Goal: Information Seeking & Learning: Check status

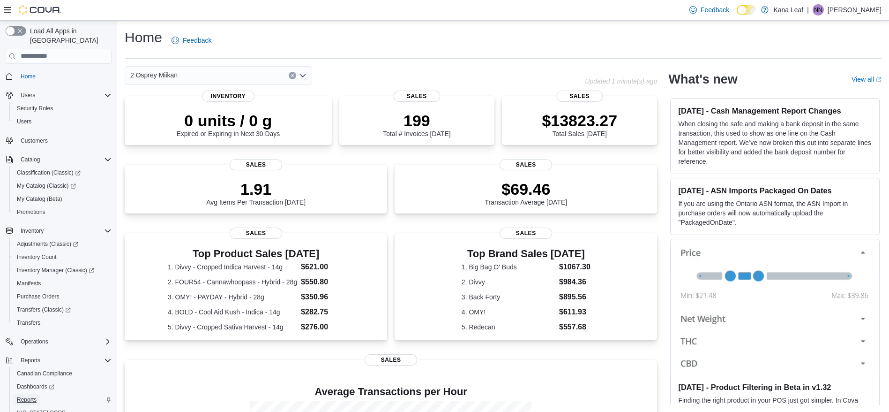
click at [27, 396] on span "Reports" at bounding box center [27, 400] width 20 height 8
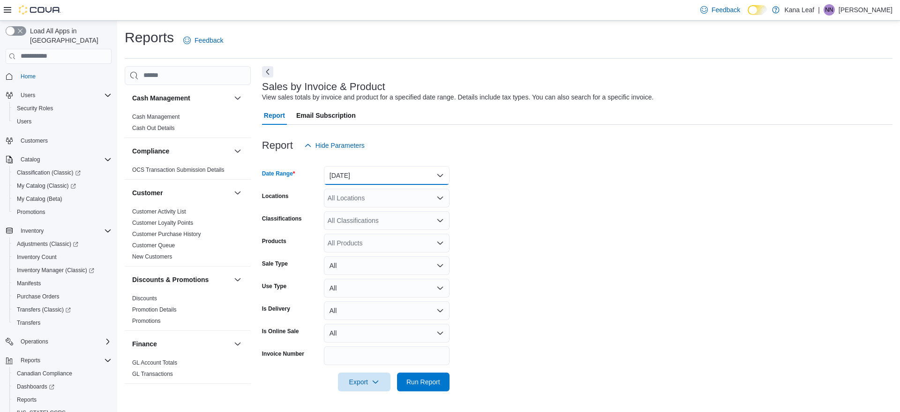
click at [379, 173] on button "Yesterday" at bounding box center [387, 175] width 126 height 19
click at [353, 209] on span "Today" at bounding box center [392, 212] width 107 height 11
click at [436, 385] on span "Run Report" at bounding box center [423, 380] width 34 height 9
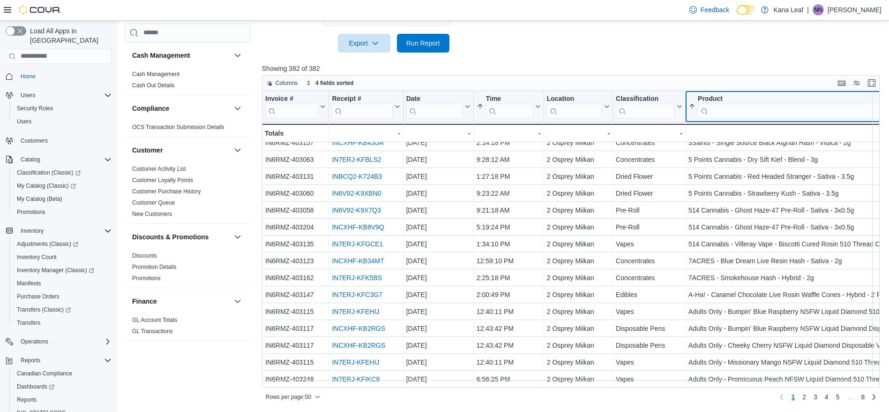
scroll to position [606, 16]
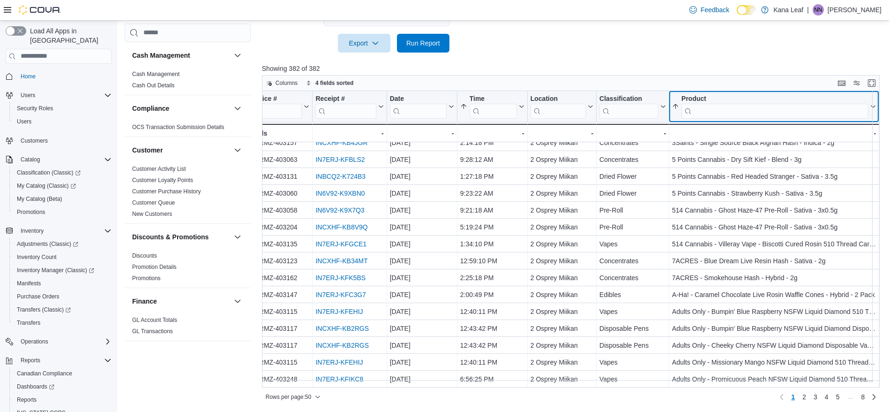
click at [726, 113] on input "search" at bounding box center [775, 110] width 187 height 15
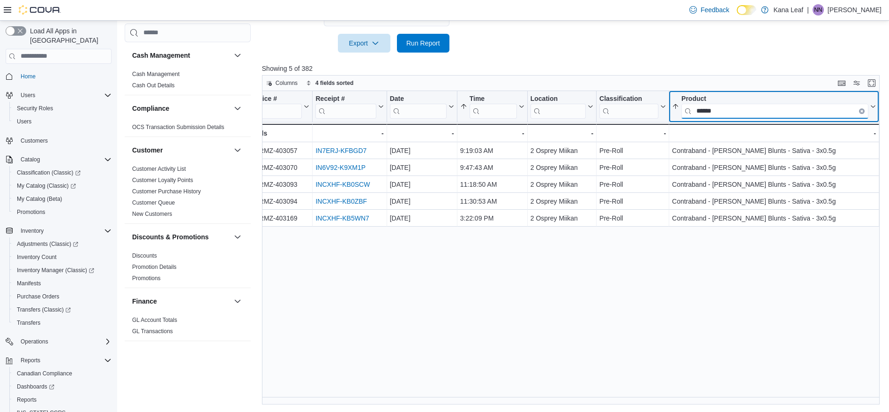
scroll to position [0, 16]
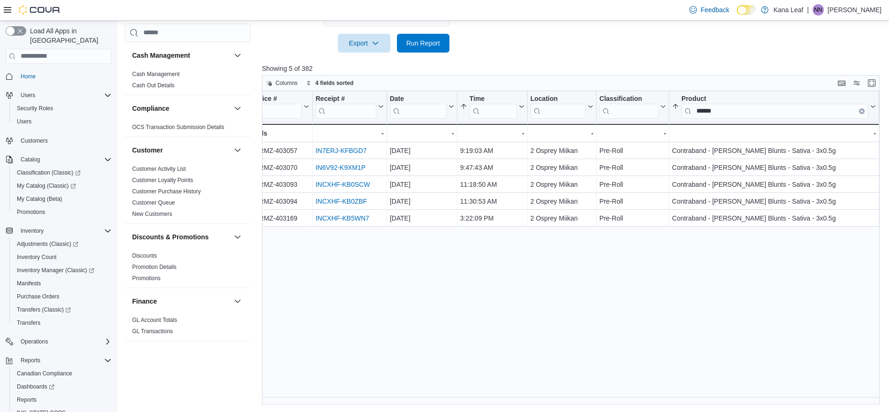
drag, startPoint x: 483, startPoint y: 404, endPoint x: 519, endPoint y: 405, distance: 35.6
click at [519, 405] on div "Reports Feedback Cash Management Cash Management Cash Out Details Compliance OC…" at bounding box center [505, 47] width 777 height 730
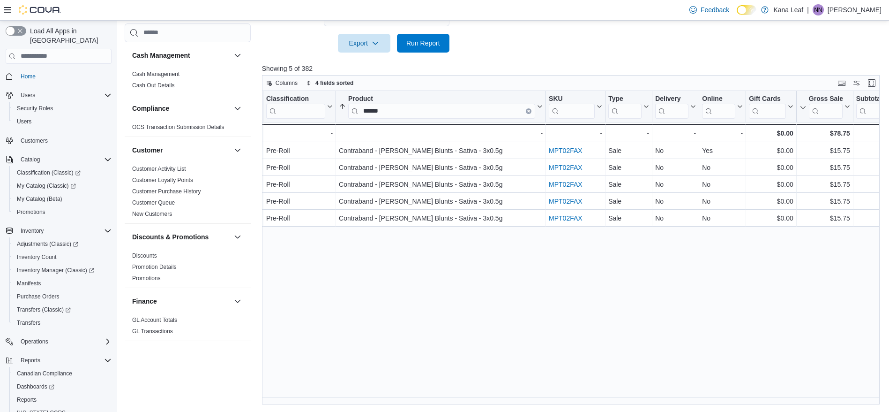
scroll to position [0, 357]
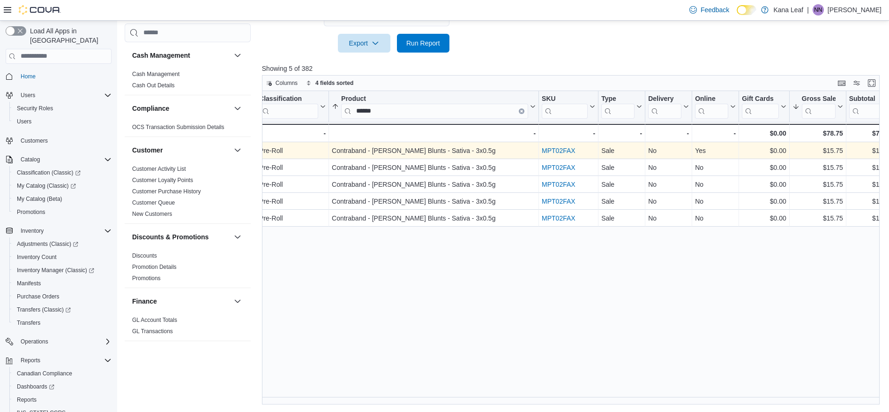
click at [569, 151] on link "MPT02FAX" at bounding box center [559, 151] width 34 height 8
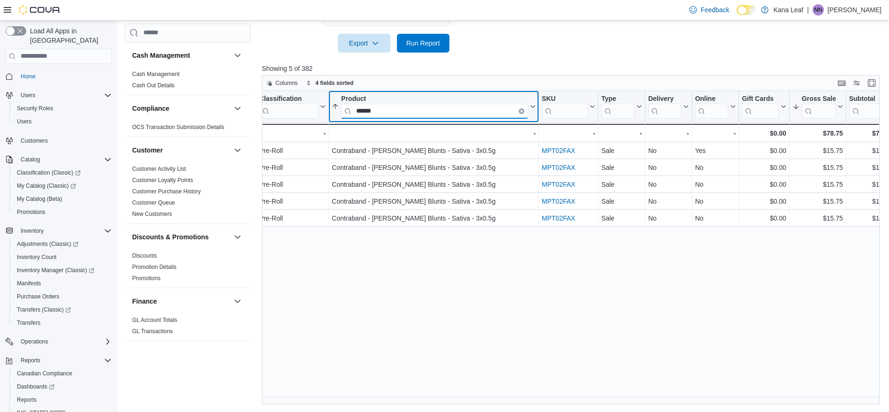
click at [395, 114] on input "******" at bounding box center [434, 110] width 187 height 15
type input "*"
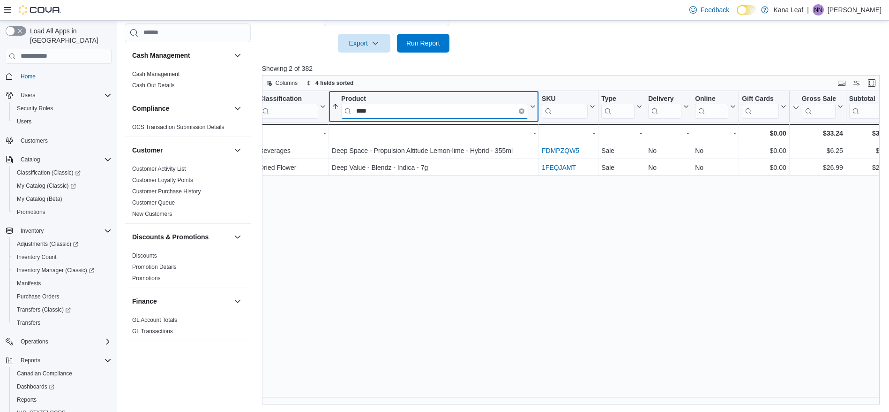
click at [395, 114] on input "****" at bounding box center [434, 110] width 187 height 15
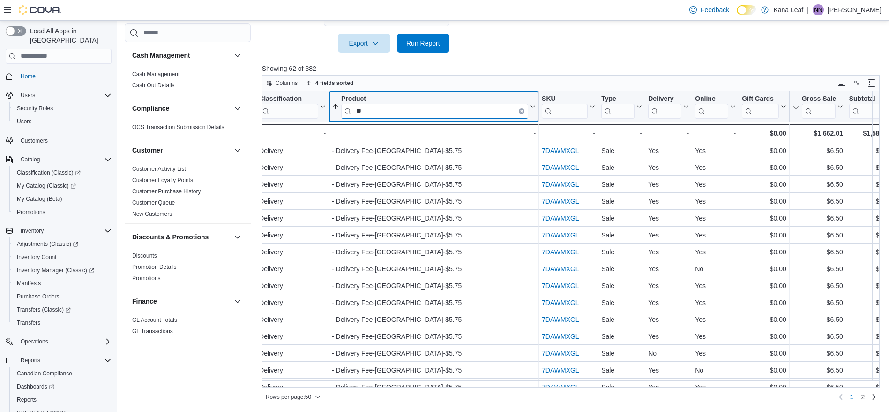
type input "*"
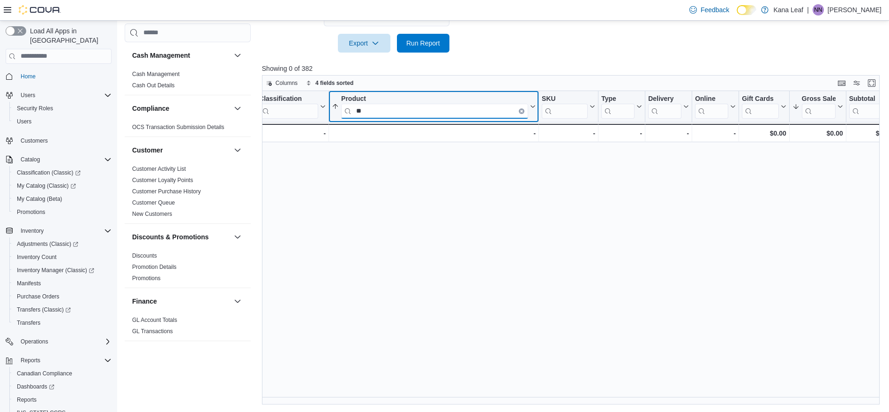
type input "*"
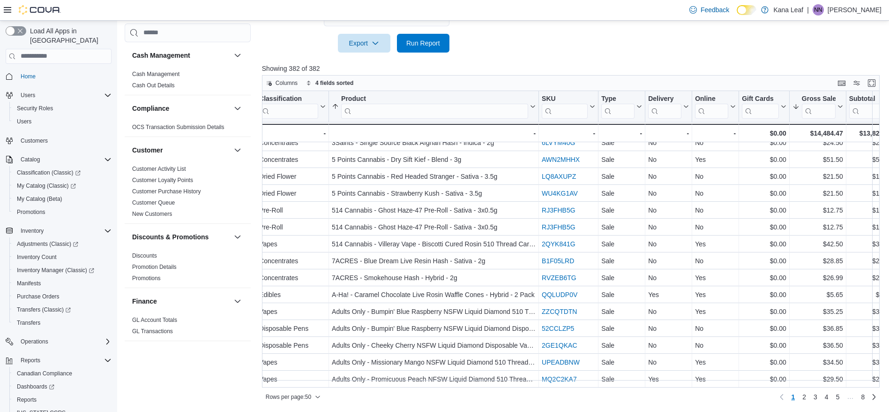
scroll to position [606, 357]
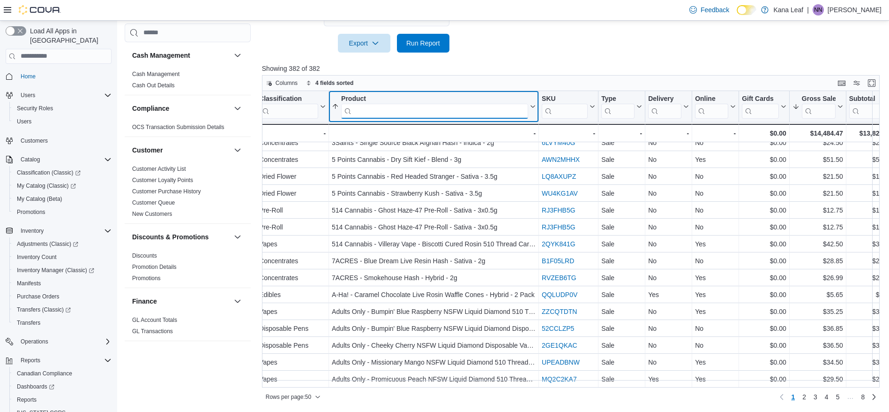
click at [418, 112] on input "search" at bounding box center [434, 110] width 187 height 15
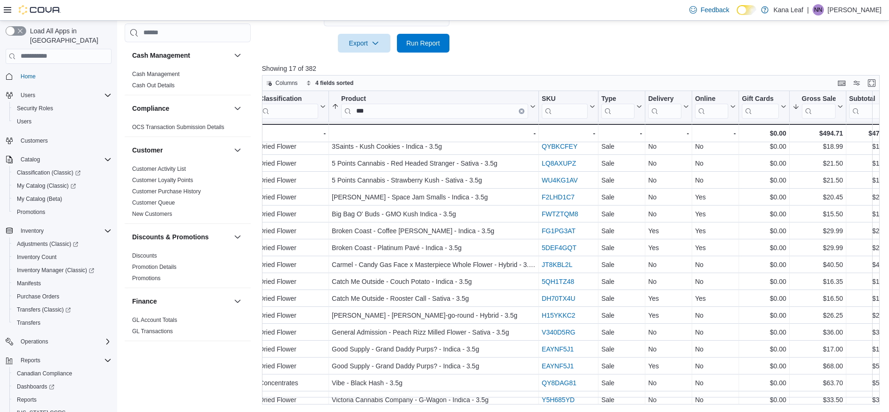
scroll to position [32, 357]
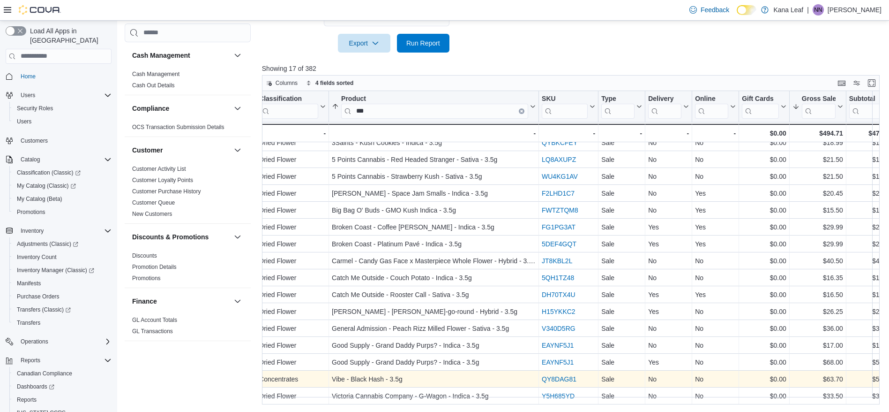
click at [556, 375] on link "QY8DAG81" at bounding box center [559, 379] width 35 height 8
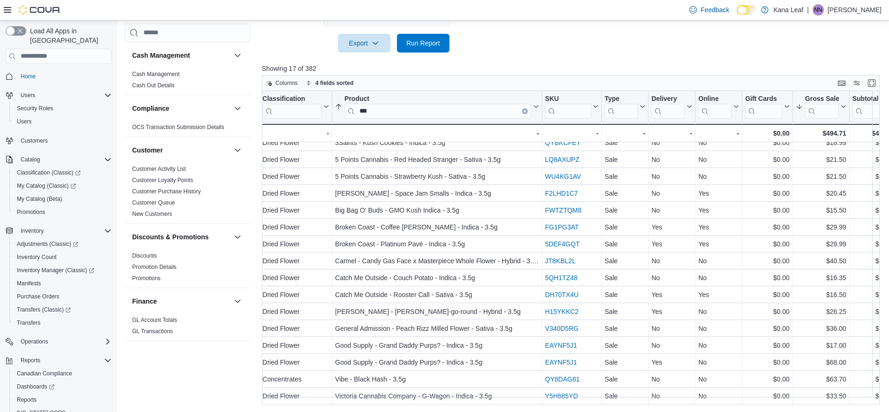
scroll to position [32, 330]
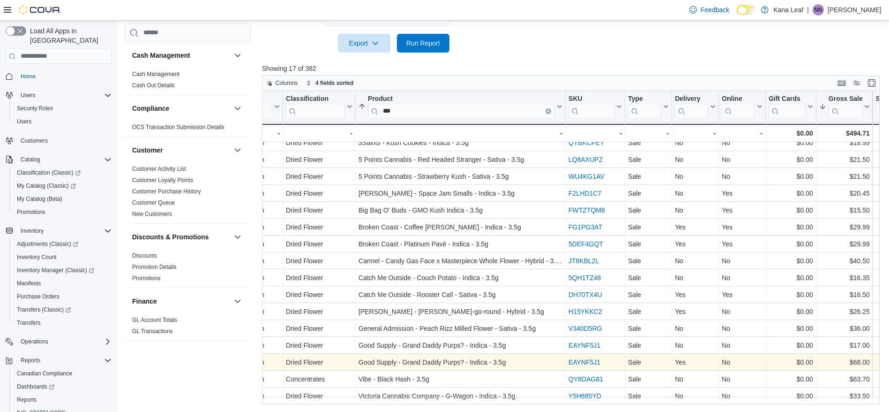
click at [580, 358] on link "EAYNF5J1" at bounding box center [585, 362] width 32 height 8
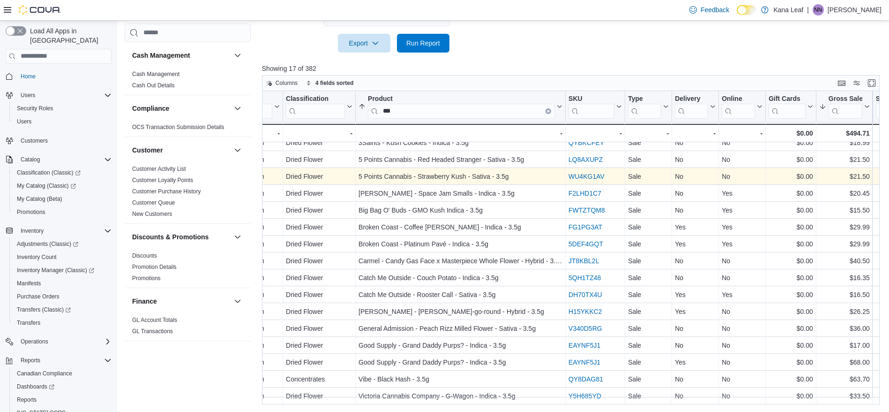
click at [585, 173] on link "WU4KG1AV" at bounding box center [587, 177] width 36 height 8
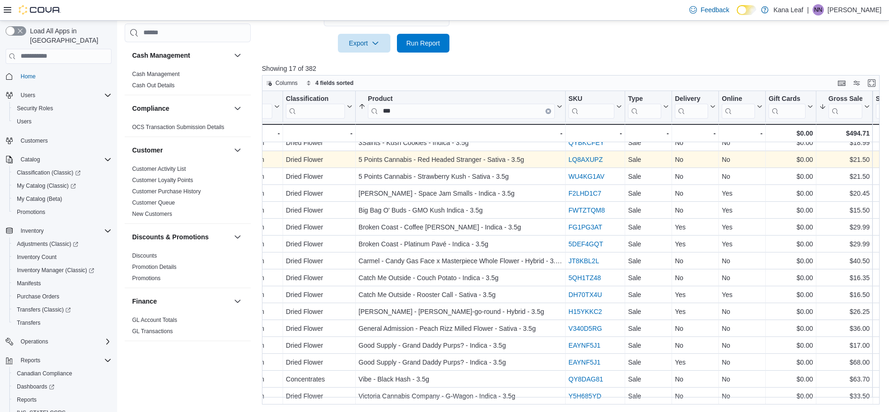
click at [584, 156] on link "LQ8AXUPZ" at bounding box center [586, 160] width 34 height 8
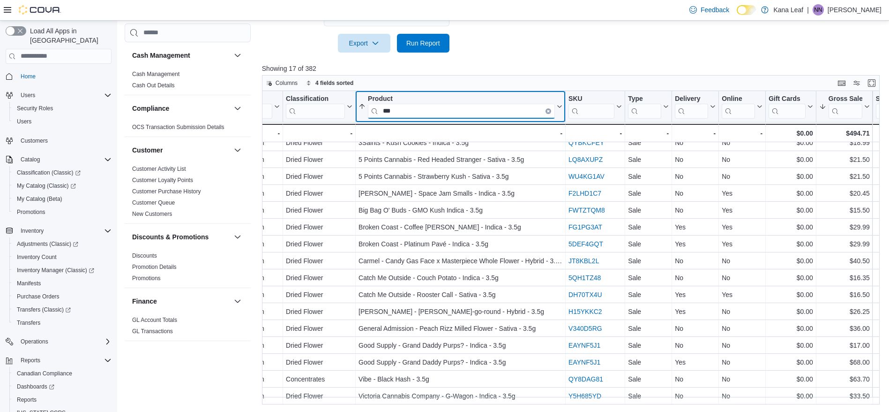
click at [395, 109] on input "***" at bounding box center [461, 110] width 187 height 15
type input "*"
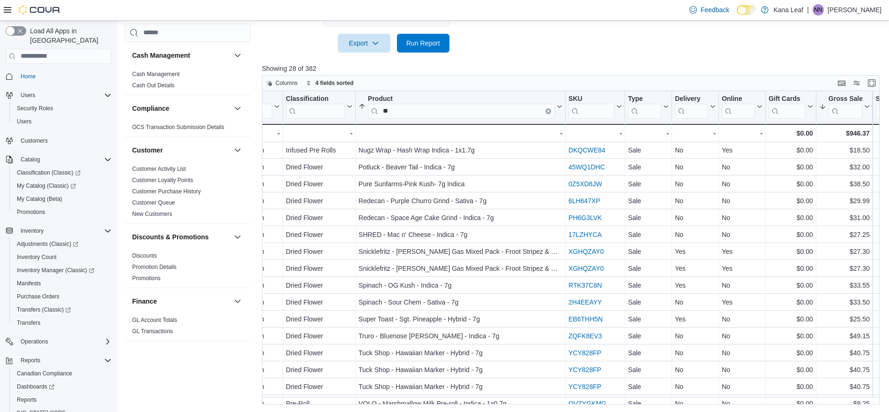
scroll to position [218, 330]
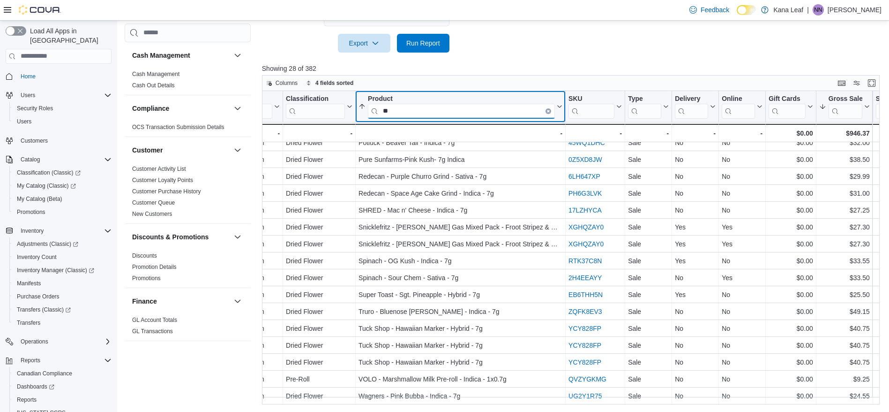
click at [386, 111] on input "**" at bounding box center [461, 110] width 187 height 15
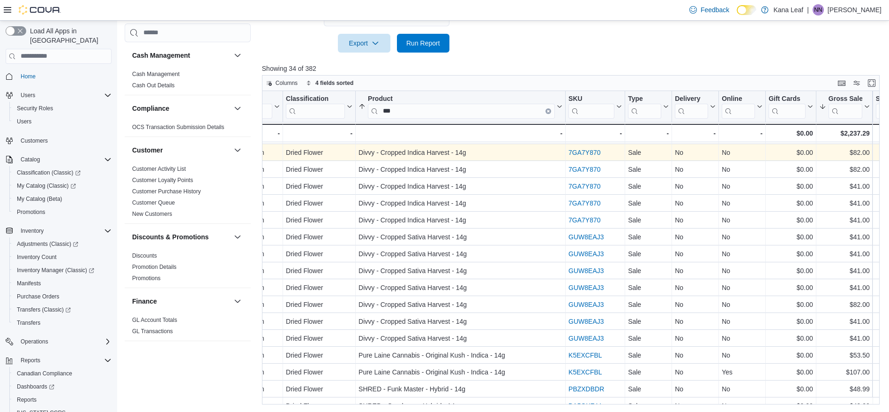
click at [591, 152] on link "7GA7Y870" at bounding box center [585, 153] width 32 height 8
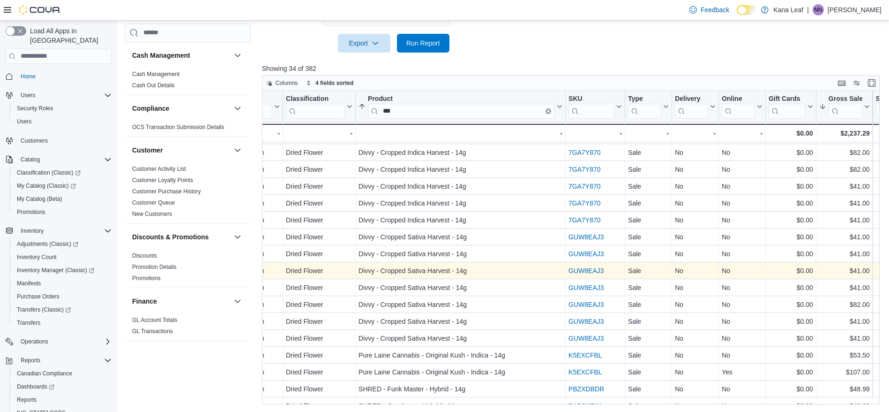
click at [582, 271] on link "GUW8EAJ3" at bounding box center [586, 271] width 35 height 8
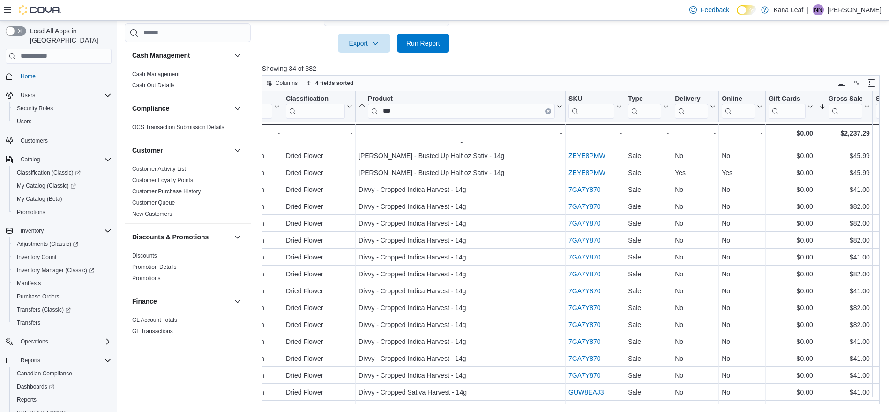
scroll to position [0, 330]
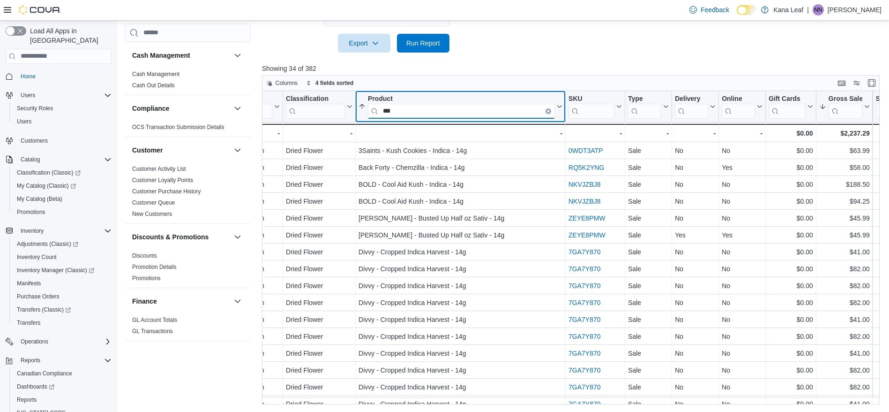
click at [389, 107] on input "***" at bounding box center [461, 110] width 187 height 15
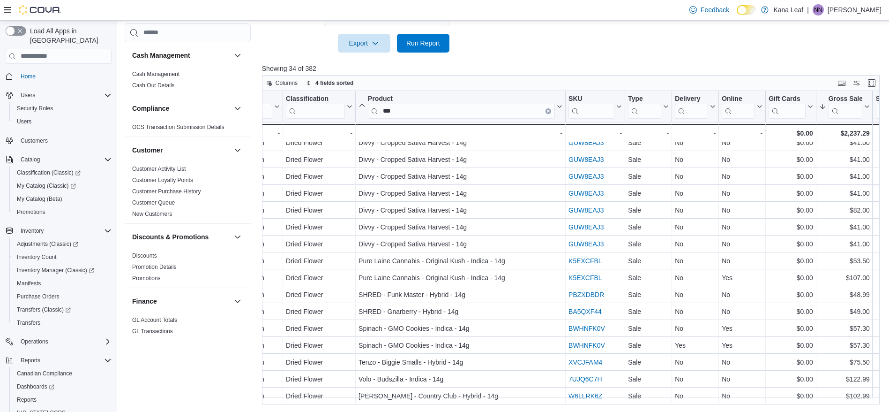
scroll to position [319, 330]
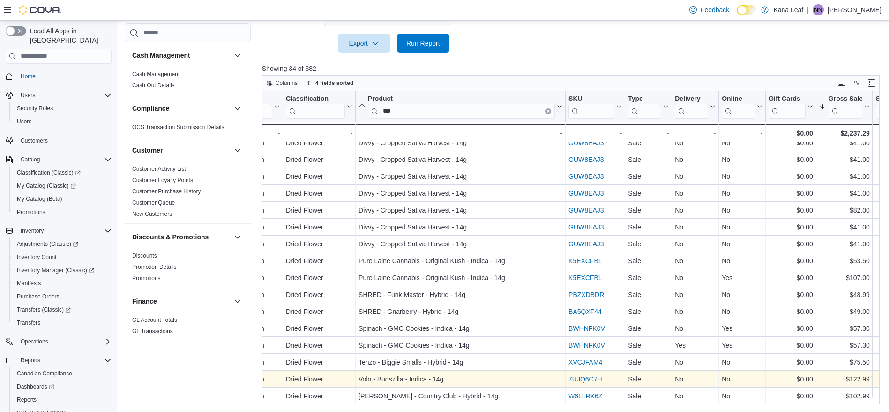
click at [585, 375] on link "7UJQ6C7H" at bounding box center [586, 379] width 34 height 8
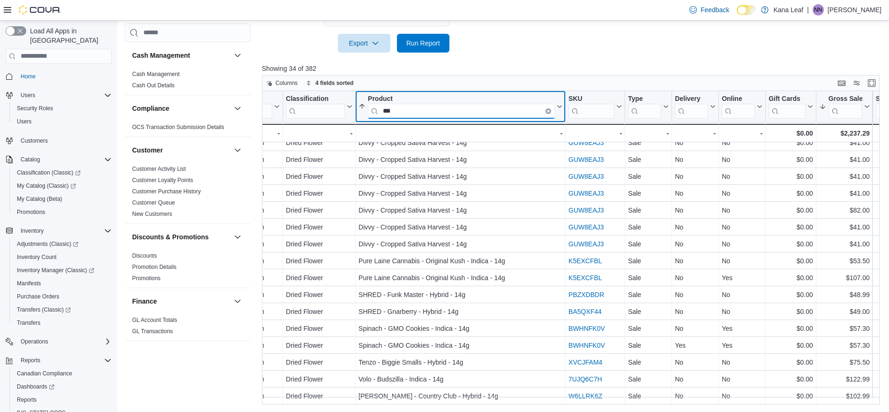
click at [390, 112] on input "***" at bounding box center [461, 110] width 187 height 15
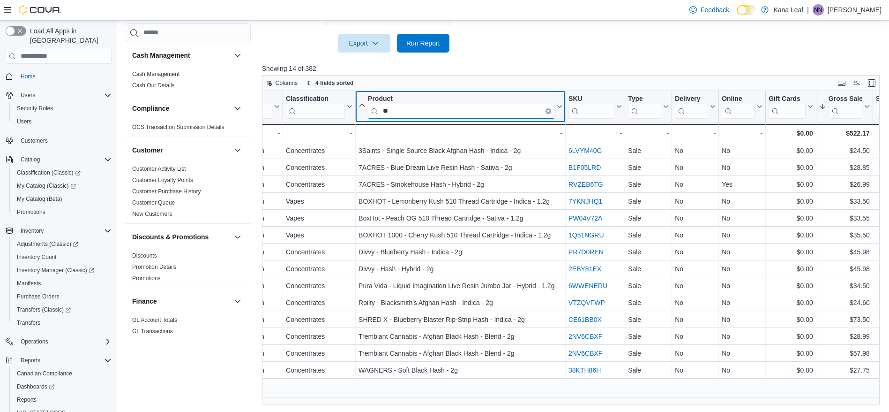
scroll to position [0, 330]
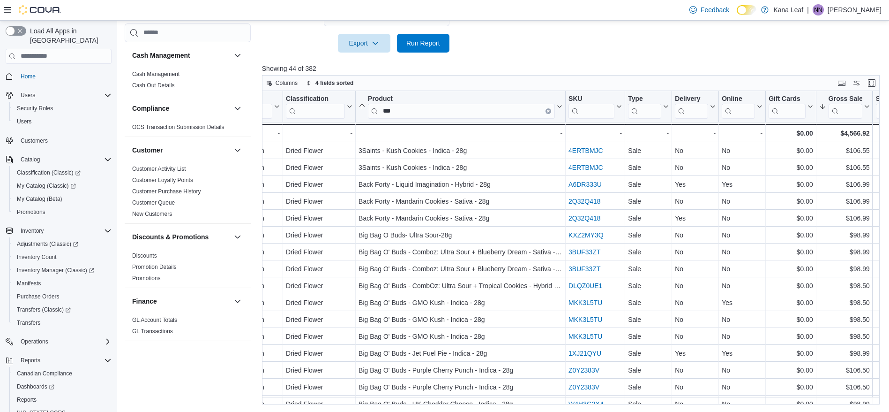
drag, startPoint x: 886, startPoint y: 153, endPoint x: 892, endPoint y: 168, distance: 16.6
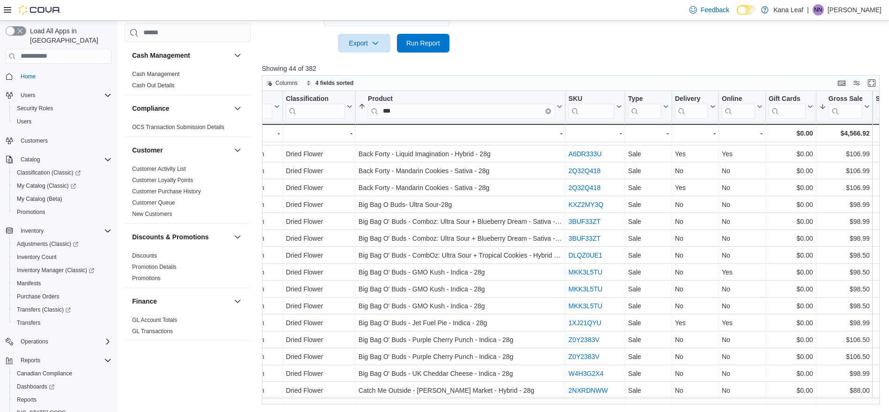
scroll to position [32, 330]
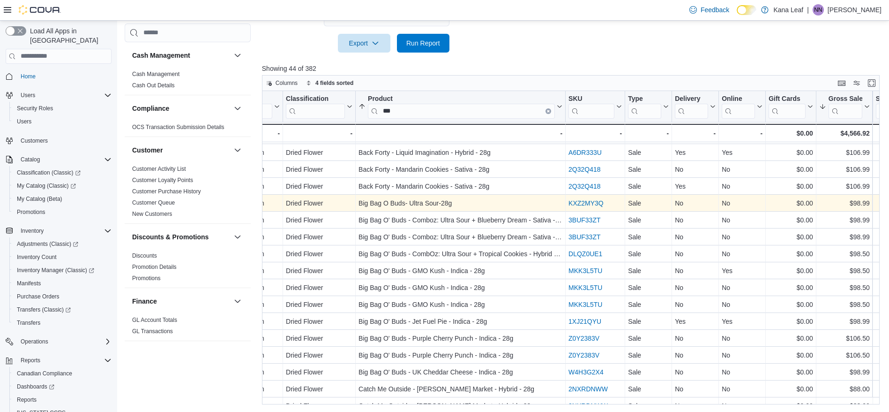
click at [586, 203] on link "KXZ2MY3Q" at bounding box center [586, 203] width 35 height 8
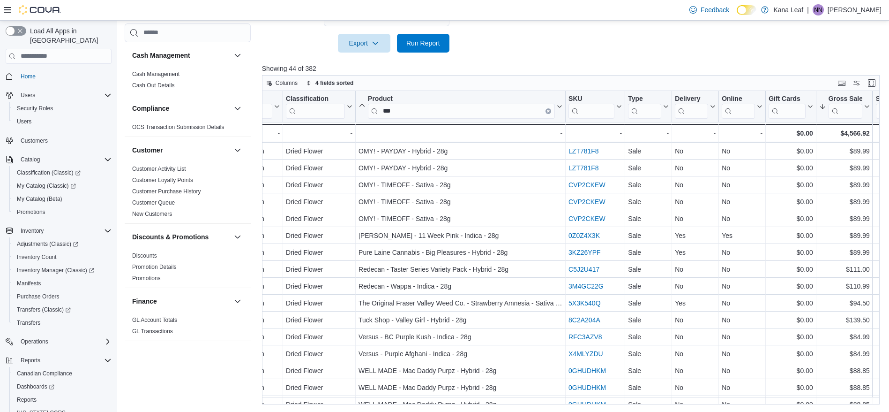
scroll to position [488, 330]
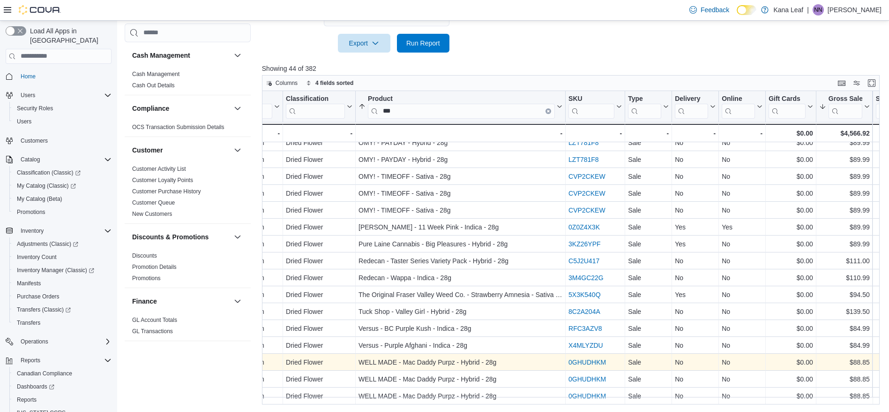
click at [601, 358] on link "0GHUDHKM" at bounding box center [588, 362] width 38 height 8
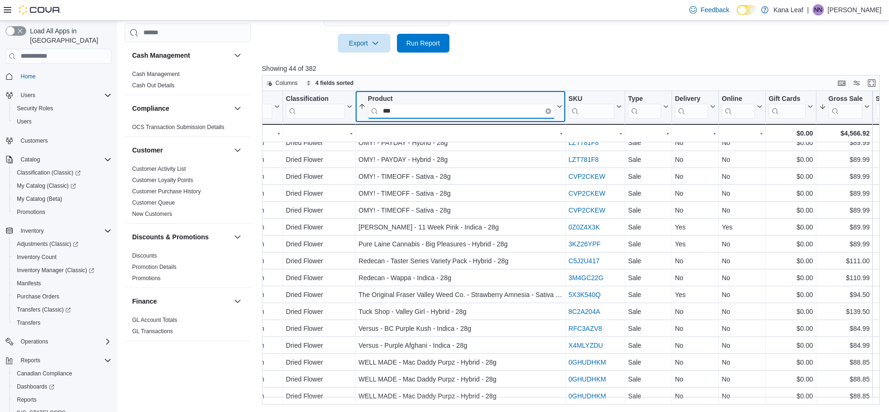
click at [394, 110] on input "***" at bounding box center [461, 110] width 187 height 15
type input "*"
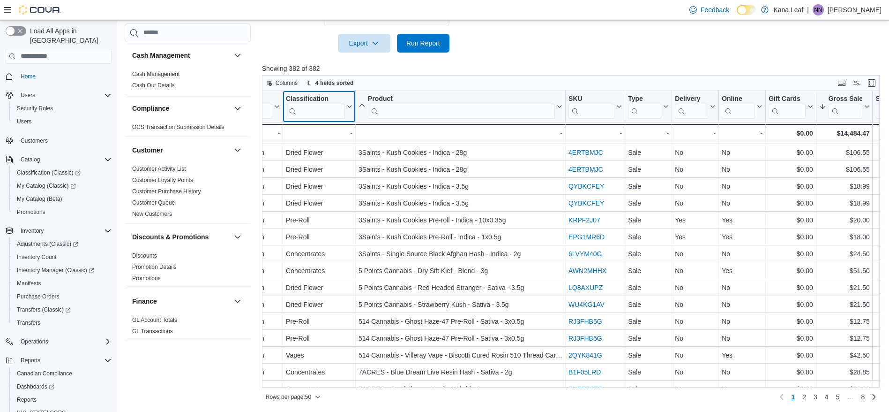
click at [330, 113] on input "search" at bounding box center [315, 110] width 59 height 15
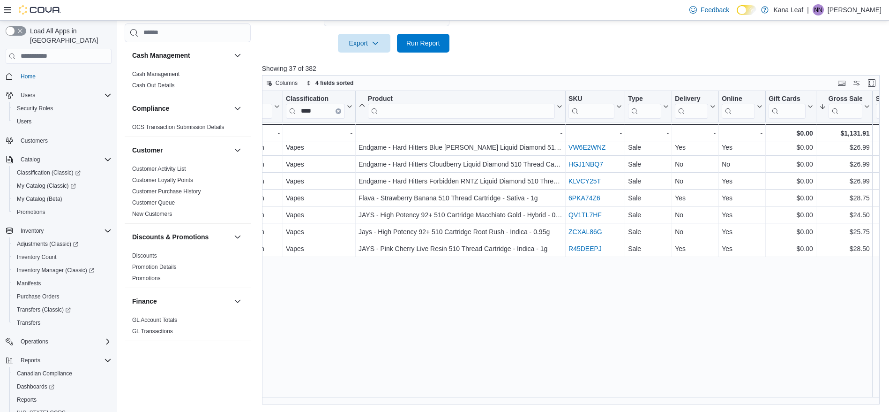
scroll to position [0, 330]
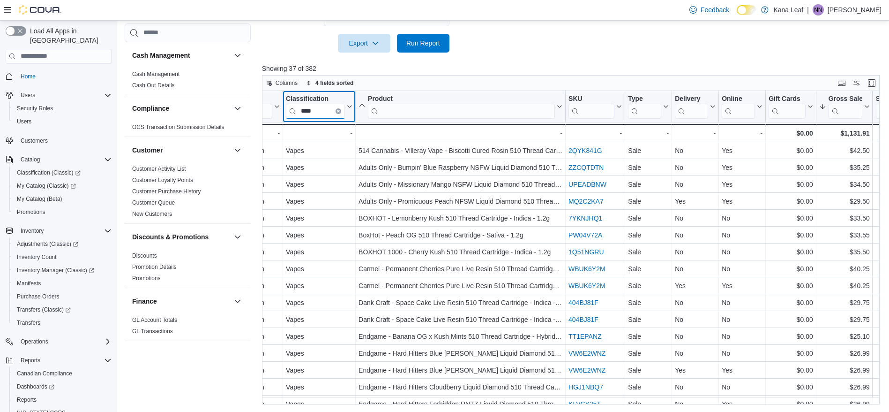
click at [322, 108] on input "****" at bounding box center [315, 110] width 59 height 15
type input "*"
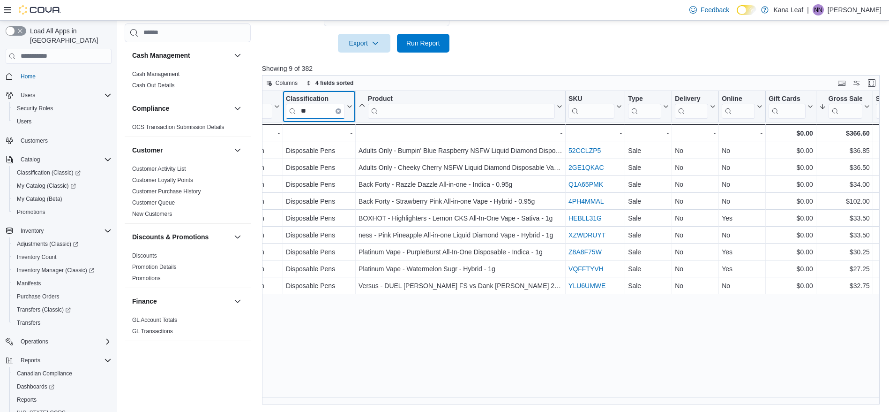
type input "*"
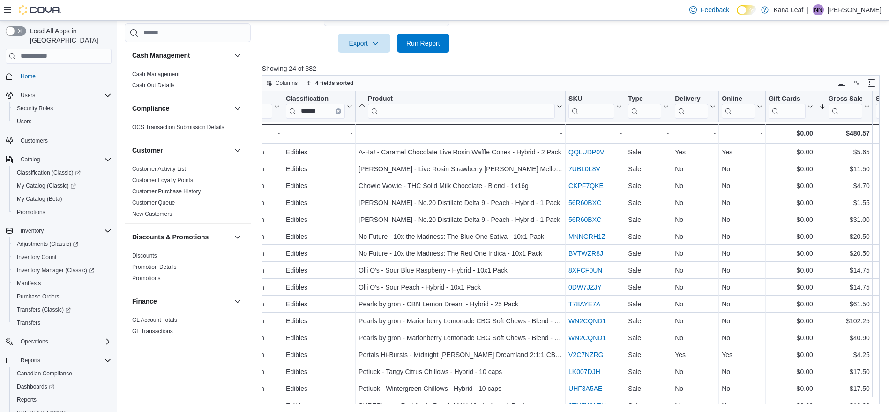
scroll to position [30, 330]
click at [321, 108] on input "******" at bounding box center [315, 110] width 59 height 15
type input "*"
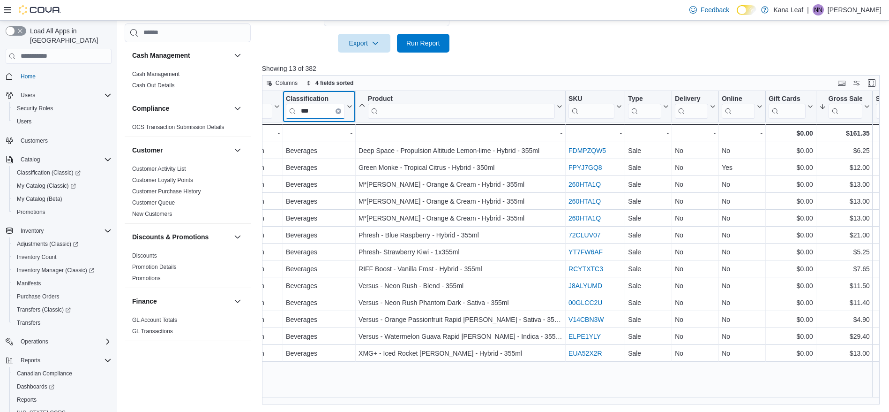
scroll to position [0, 330]
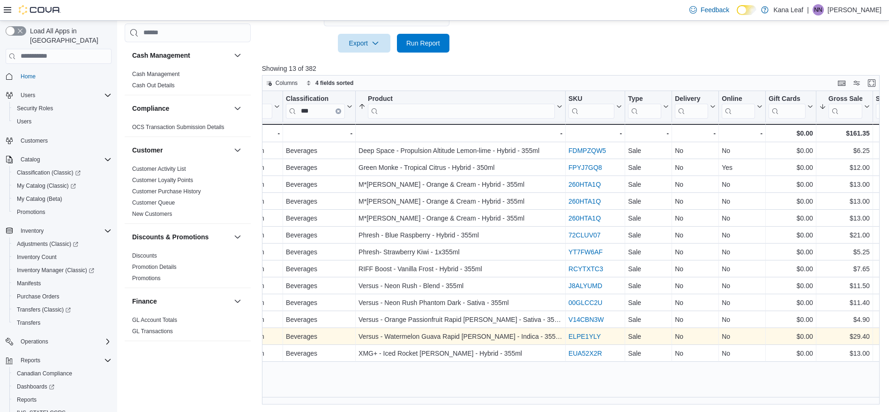
click at [579, 336] on link "ELPE1YLY" at bounding box center [585, 336] width 32 height 8
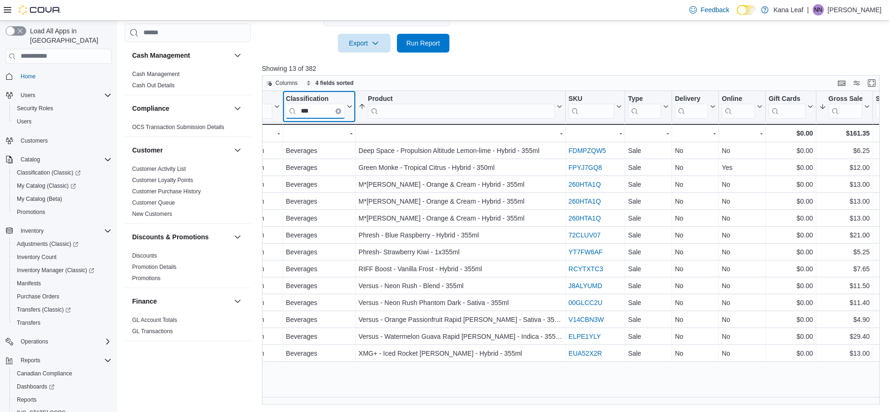
click at [320, 113] on input "***" at bounding box center [315, 110] width 59 height 15
type input "*"
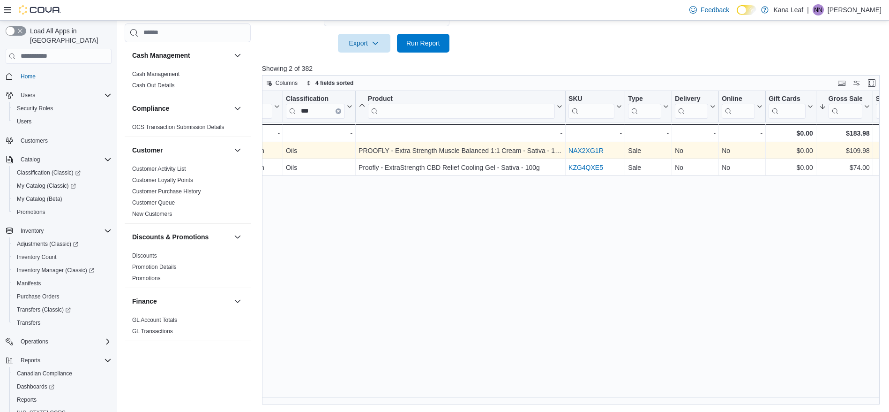
click at [588, 148] on link "NAX2XG1R" at bounding box center [586, 151] width 35 height 8
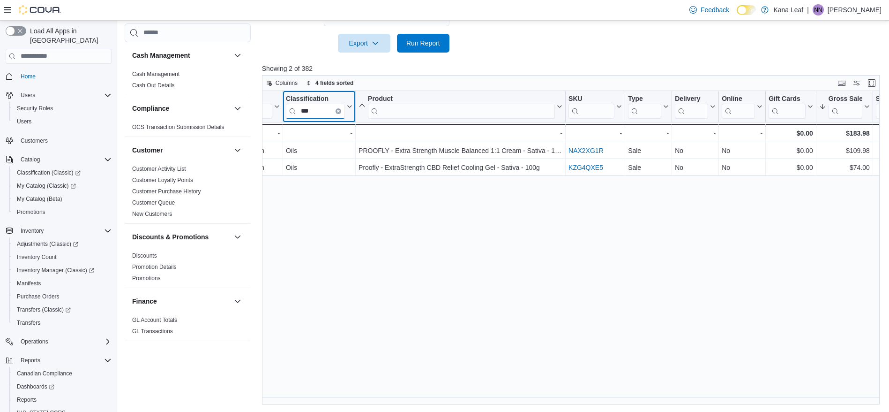
click at [322, 110] on input "***" at bounding box center [315, 110] width 59 height 15
type input "*"
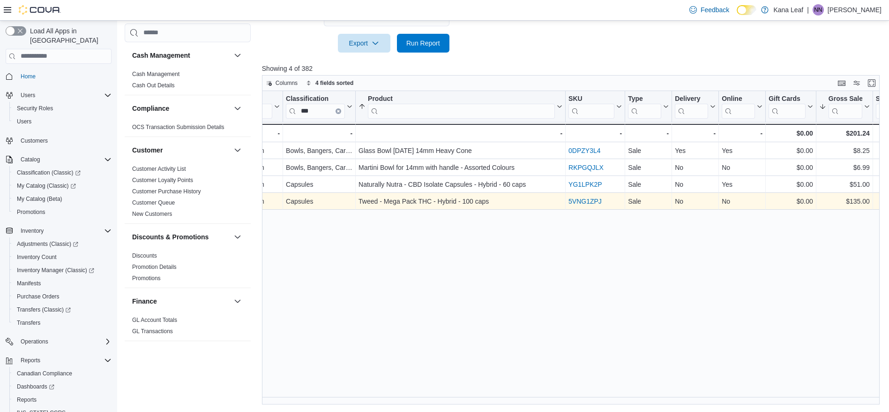
click at [587, 199] on link "5VNG1ZPJ" at bounding box center [585, 201] width 33 height 8
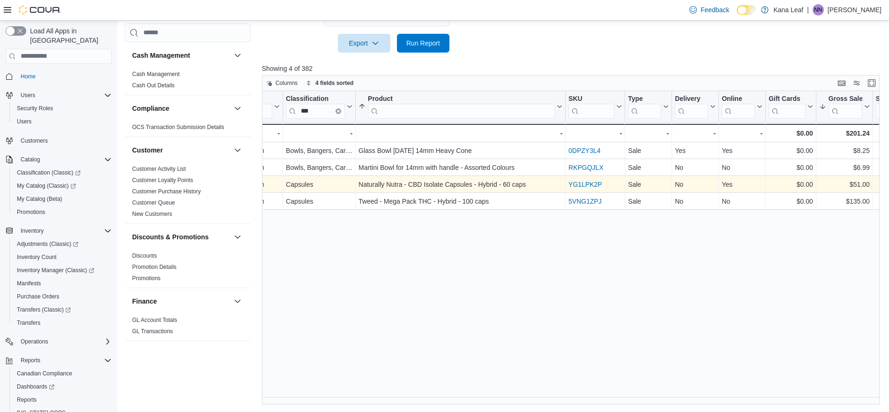
click at [583, 181] on link "YG1LPK2P" at bounding box center [586, 185] width 34 height 8
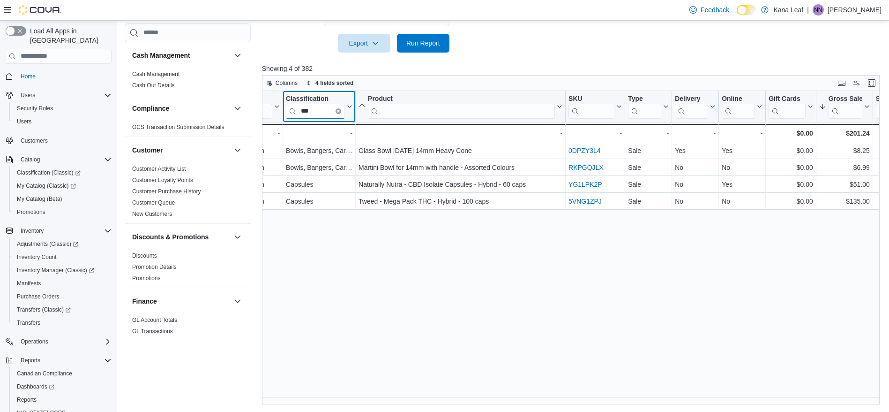
click at [325, 113] on input "***" at bounding box center [315, 110] width 59 height 15
type input "*"
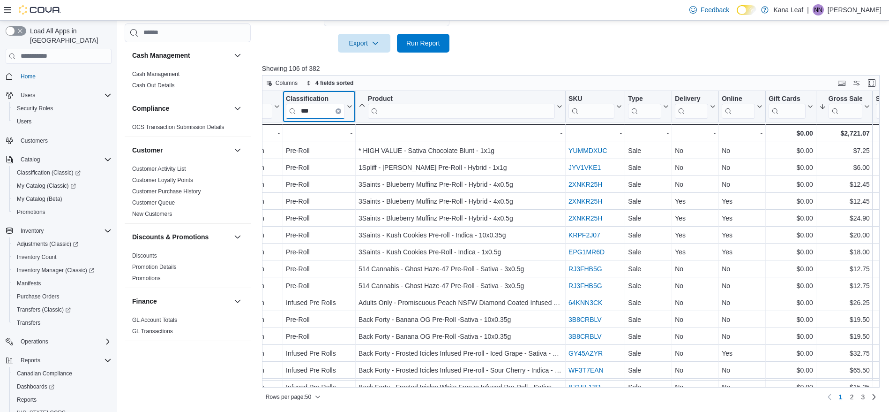
click at [321, 109] on input "***" at bounding box center [315, 110] width 59 height 15
type input "*"
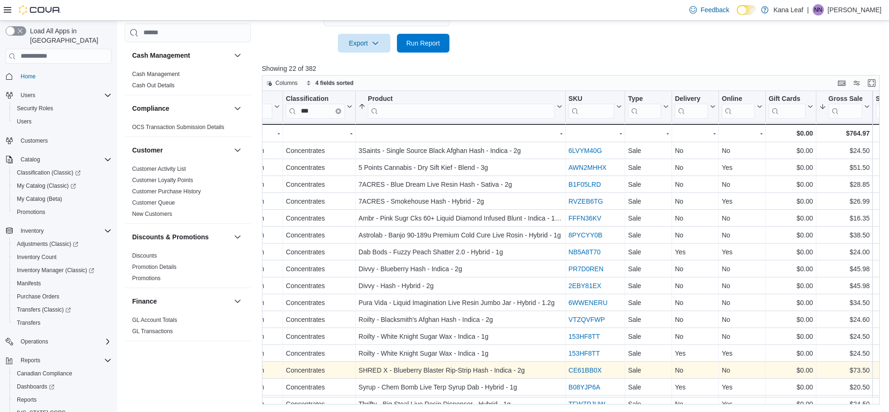
click at [581, 373] on link "CE61BB0X" at bounding box center [585, 370] width 33 height 8
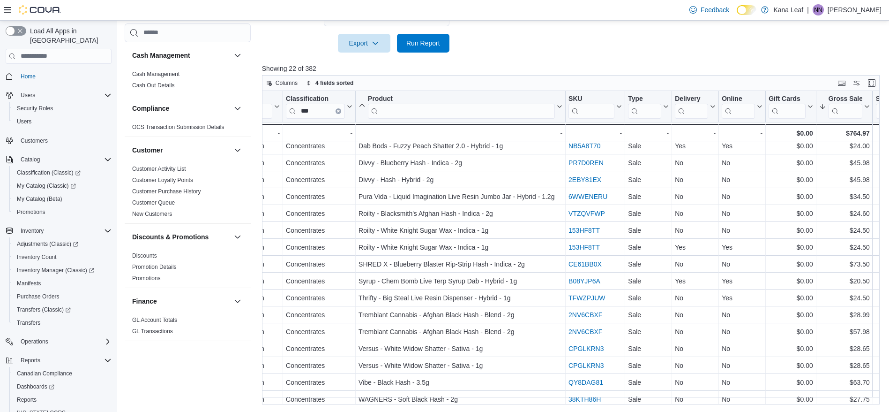
scroll to position [113, 330]
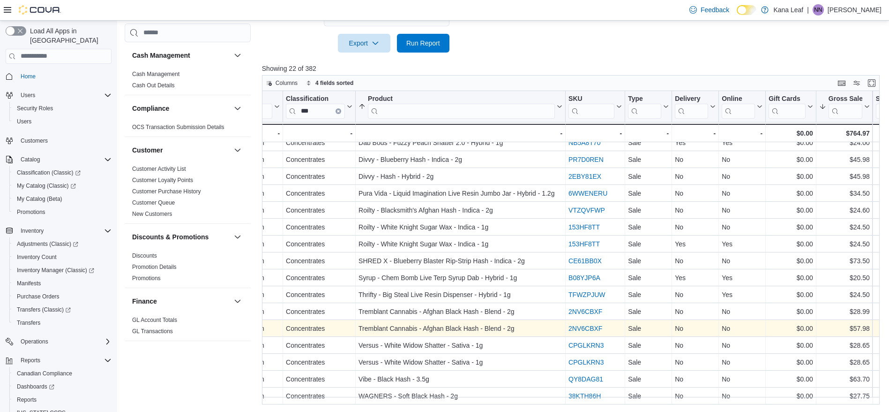
click at [596, 326] on link "2NV6CBXF" at bounding box center [586, 328] width 34 height 8
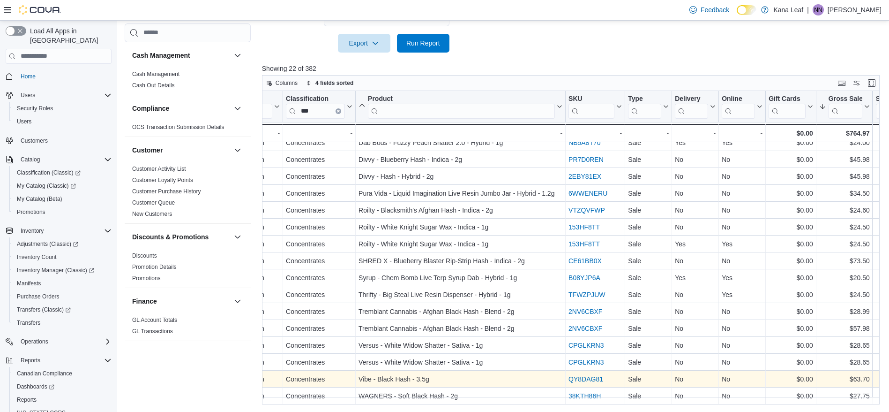
click at [581, 377] on link "QY8DAG81" at bounding box center [586, 379] width 35 height 8
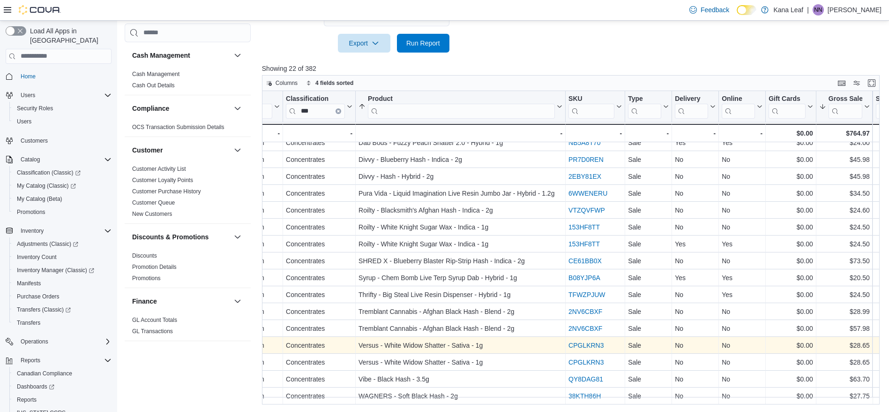
click at [594, 342] on link "CPGLKRN3" at bounding box center [586, 345] width 35 height 8
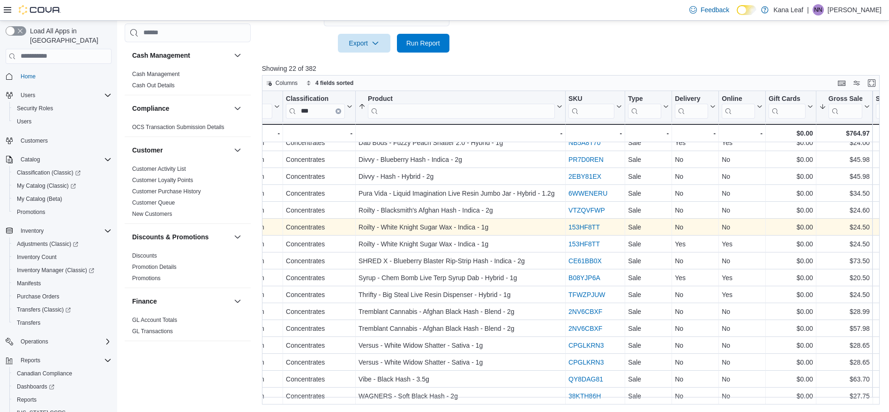
click at [587, 224] on link "153HF8TT" at bounding box center [584, 227] width 31 height 8
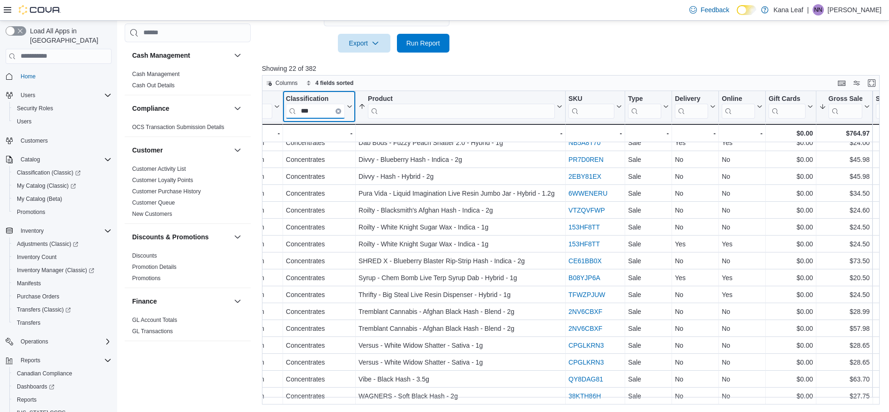
click at [322, 108] on input "***" at bounding box center [315, 110] width 59 height 15
type input "*"
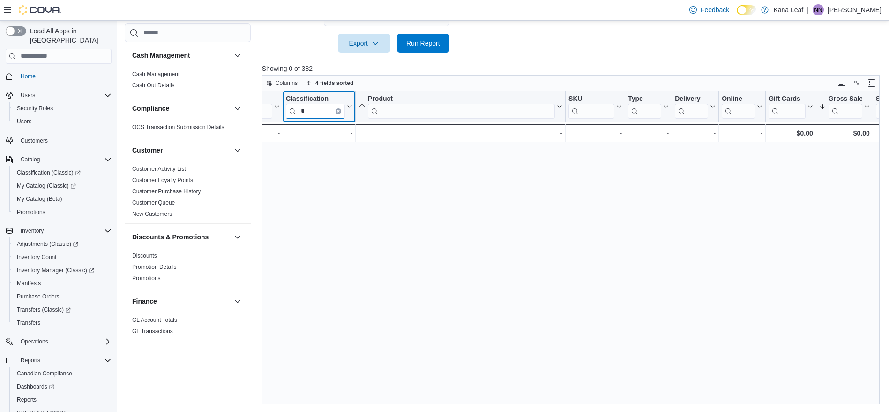
scroll to position [0, 330]
type input "*"
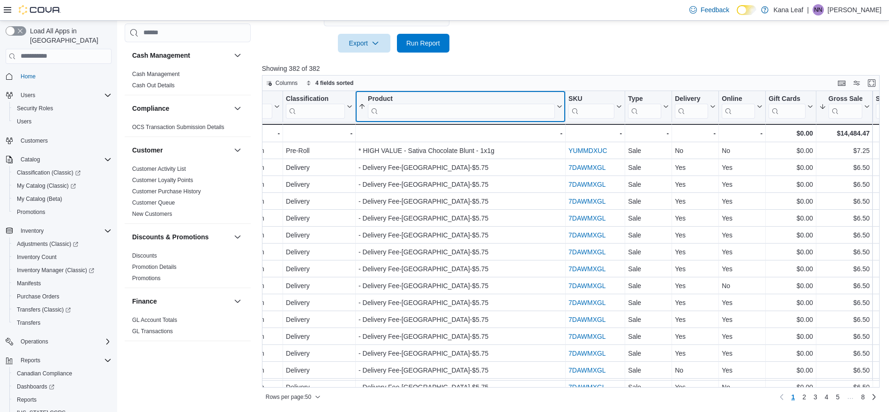
click at [392, 116] on input "search" at bounding box center [461, 110] width 187 height 15
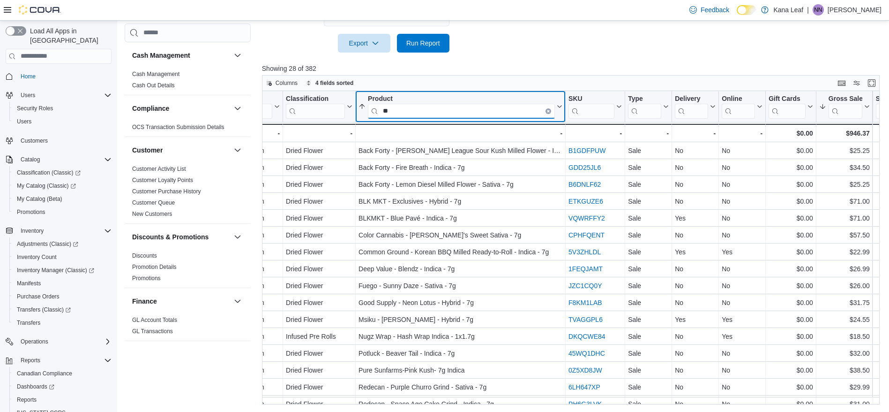
click at [404, 110] on input "**" at bounding box center [461, 110] width 187 height 15
type input "*"
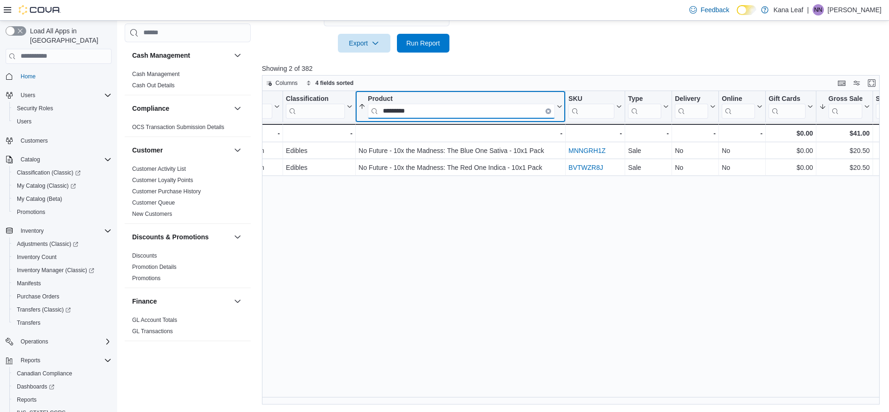
click at [419, 109] on input "*********" at bounding box center [461, 110] width 187 height 15
type input "*"
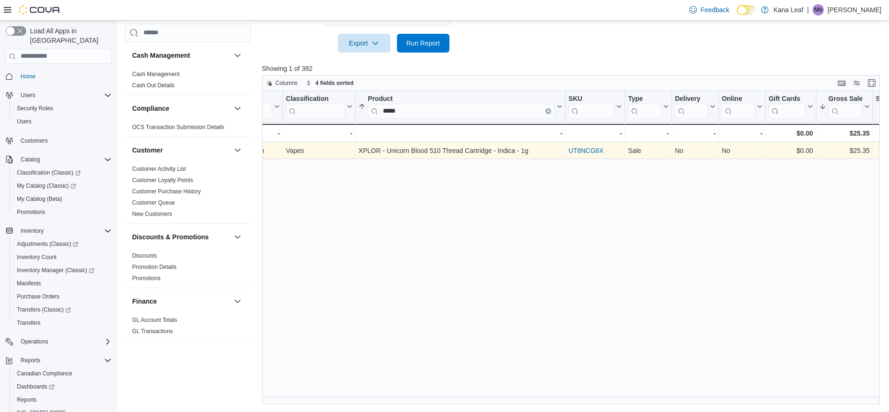
click at [590, 147] on link "UT8NCG8X" at bounding box center [586, 151] width 35 height 8
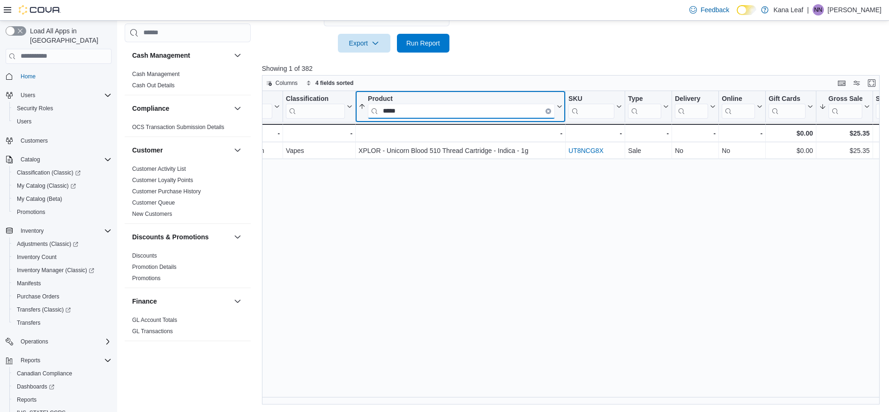
click at [404, 113] on input "*****" at bounding box center [461, 110] width 187 height 15
type input "*"
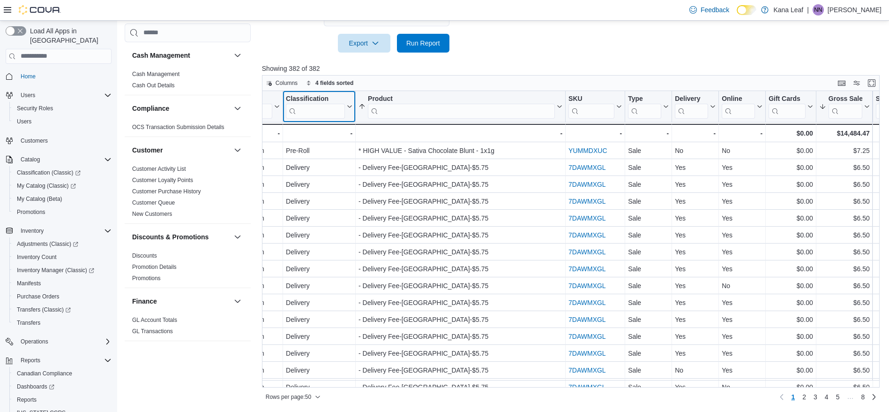
click at [319, 107] on input "search" at bounding box center [315, 110] width 59 height 15
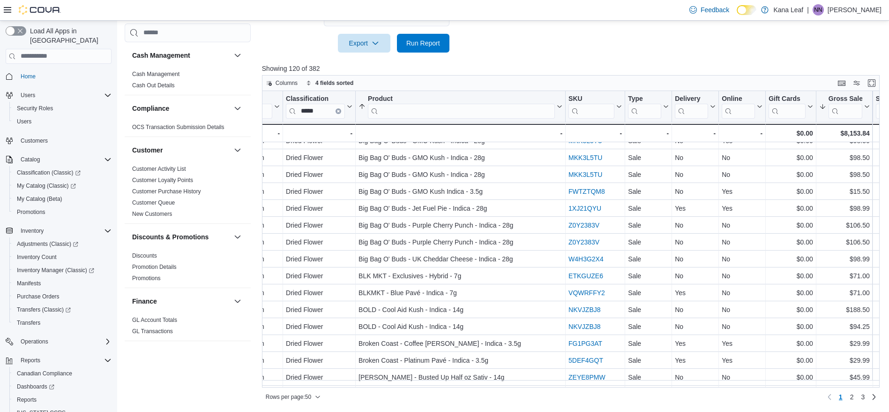
scroll to position [342, 330]
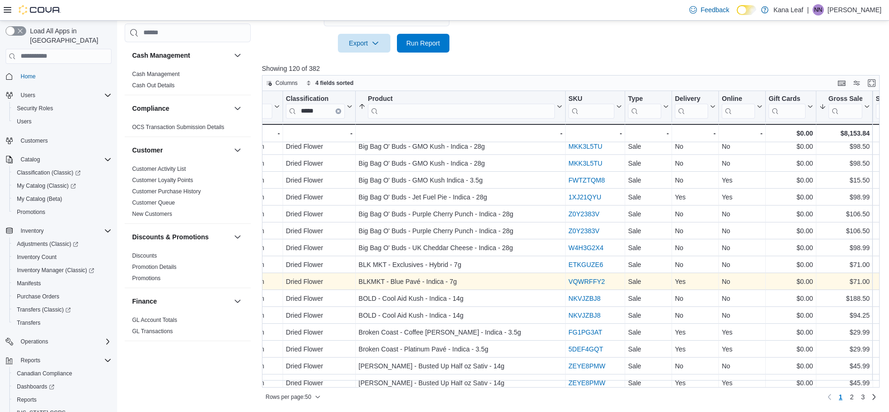
click at [593, 280] on link "VQWRFFY2" at bounding box center [587, 282] width 37 height 8
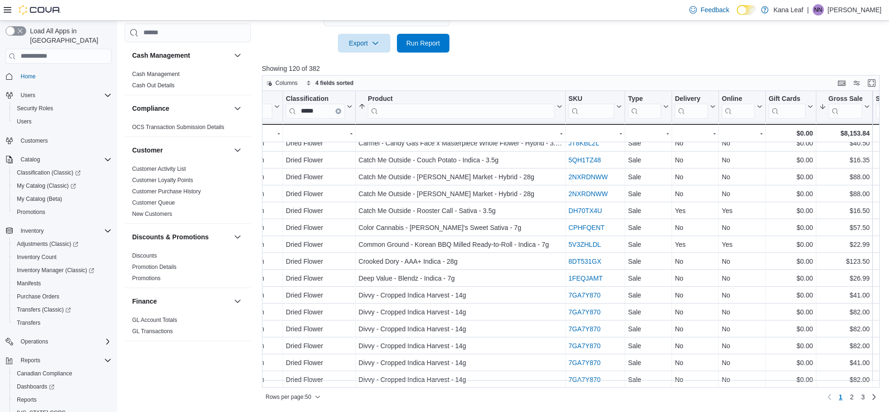
scroll to position [606, 330]
click at [854, 392] on span "2" at bounding box center [852, 396] width 4 height 9
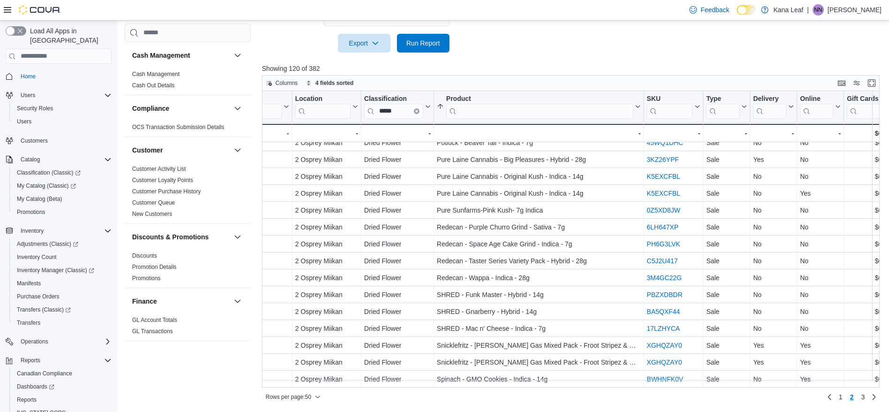
scroll to position [604, 252]
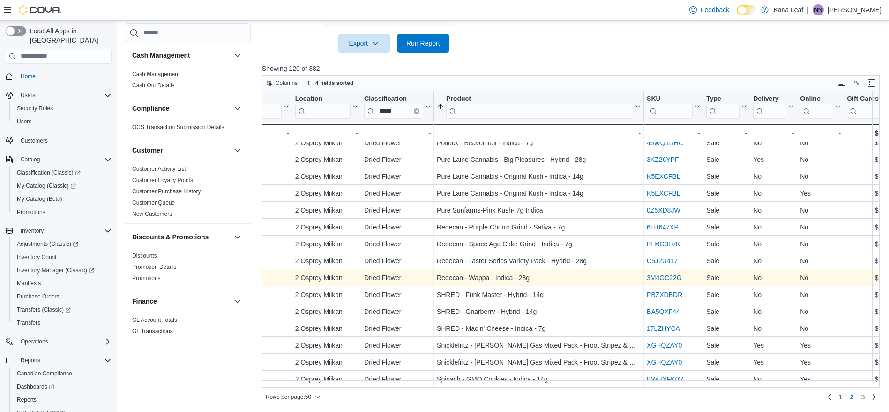
click at [678, 274] on link "3M4GC22G" at bounding box center [664, 278] width 35 height 8
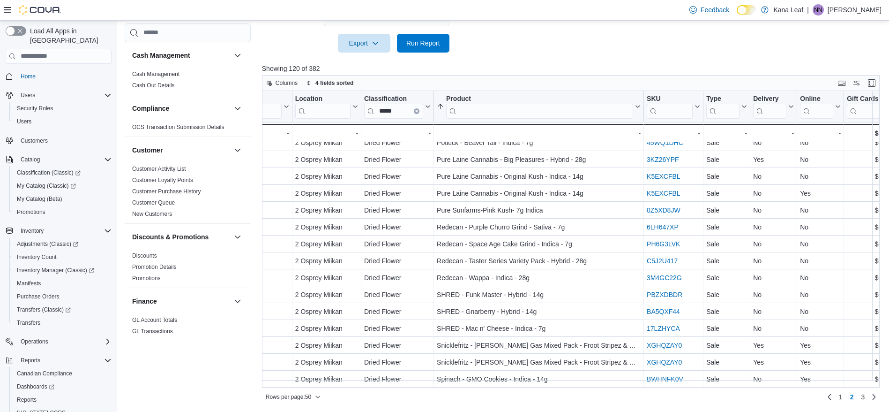
scroll to position [606, 252]
click at [869, 399] on link "3" at bounding box center [863, 396] width 11 height 15
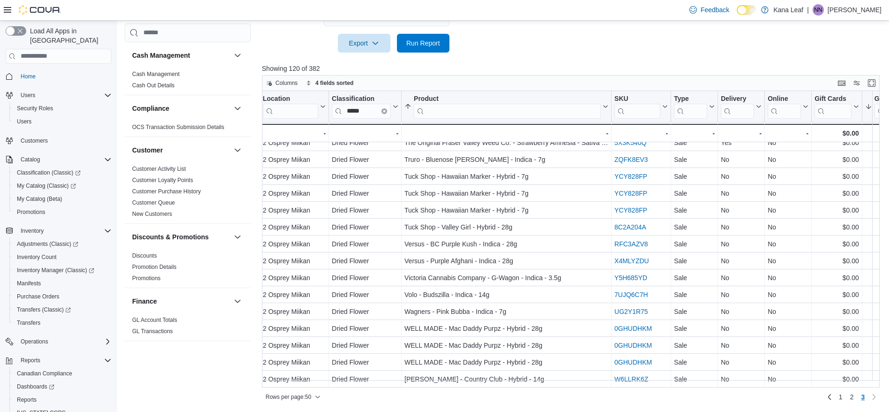
scroll to position [99, 284]
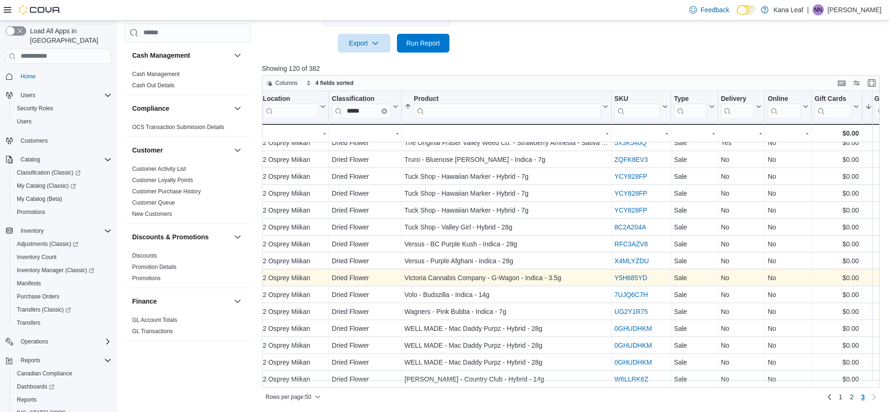
click at [638, 274] on link "Y5H685YD" at bounding box center [631, 278] width 33 height 8
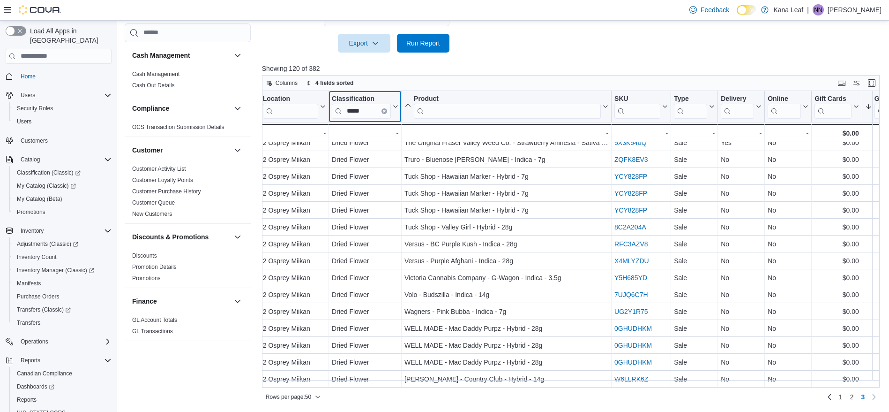
click at [366, 111] on input "*****" at bounding box center [361, 110] width 59 height 15
type input "*"
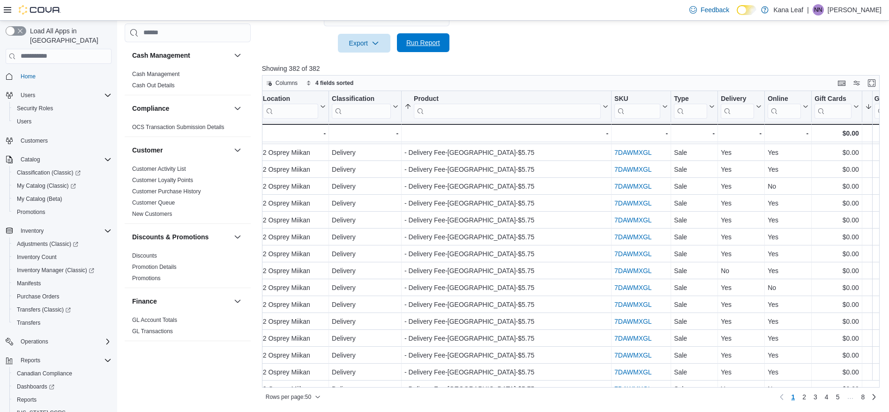
click at [425, 46] on span "Run Report" at bounding box center [423, 42] width 34 height 9
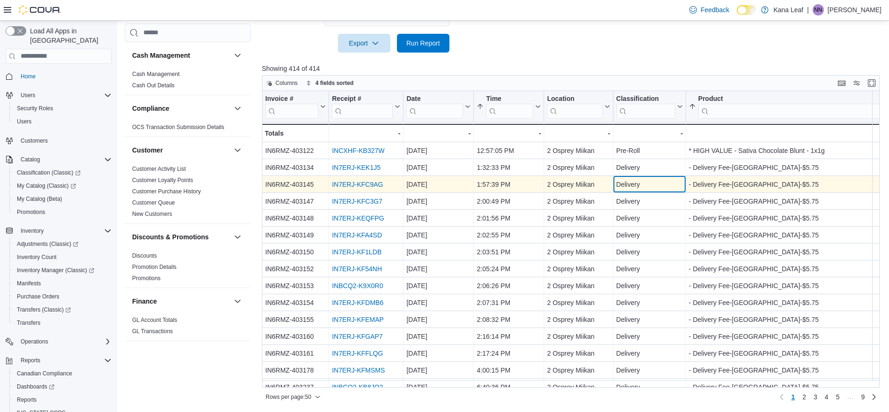
click at [643, 186] on div "Delivery" at bounding box center [650, 184] width 67 height 11
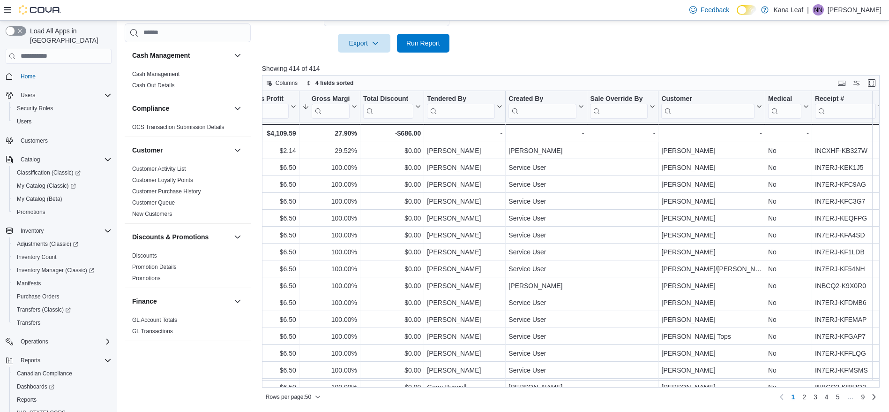
scroll to position [0, 1121]
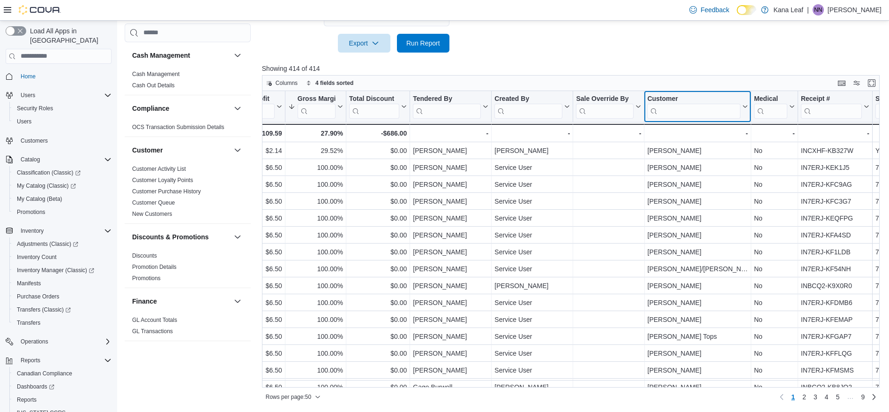
click at [681, 107] on input "search" at bounding box center [693, 110] width 93 height 15
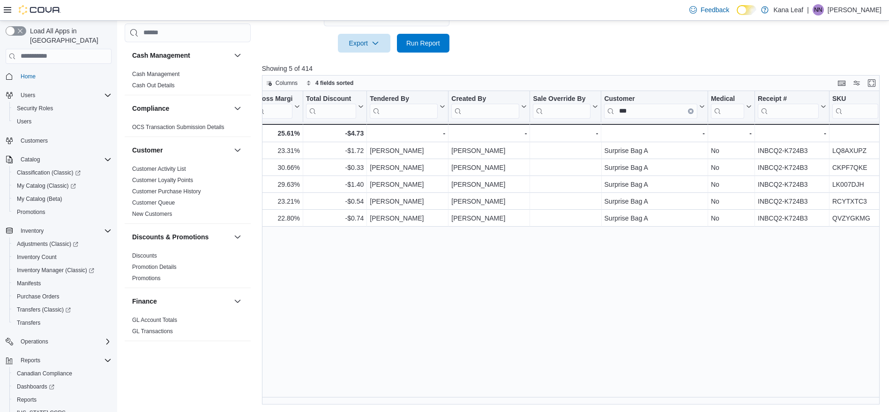
scroll to position [0, 1167]
click at [642, 111] on input "***" at bounding box center [648, 110] width 93 height 15
type input "*"
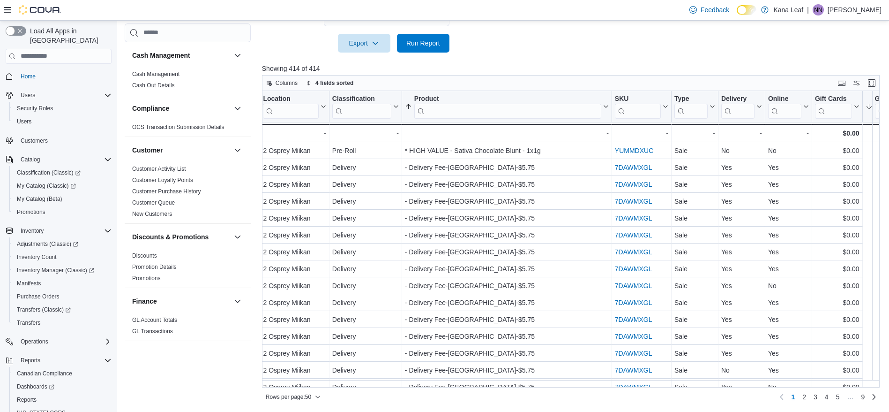
scroll to position [0, 0]
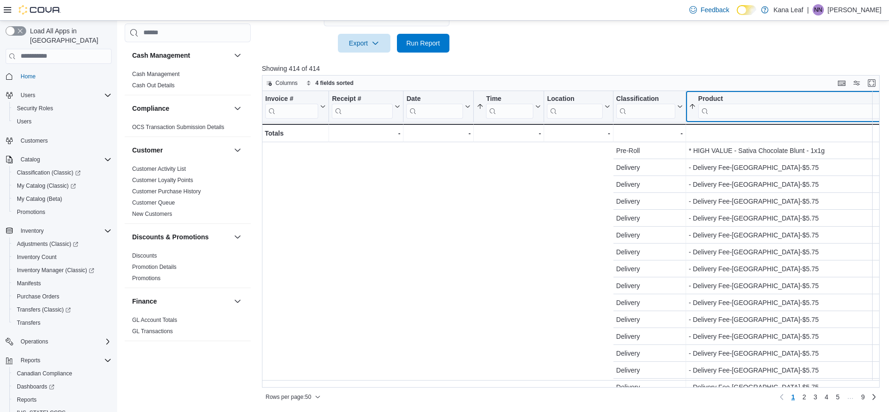
scroll to position [0, 424]
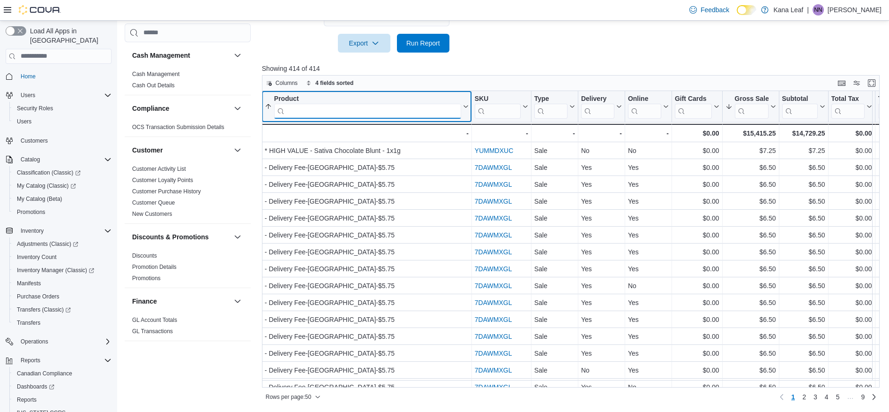
click at [451, 104] on input "search" at bounding box center [367, 110] width 187 height 15
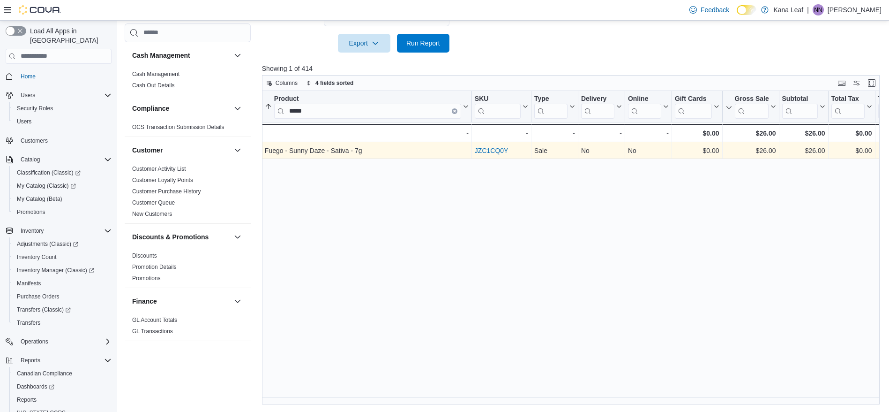
click at [490, 150] on link "JZC1CQ0Y" at bounding box center [492, 151] width 34 height 8
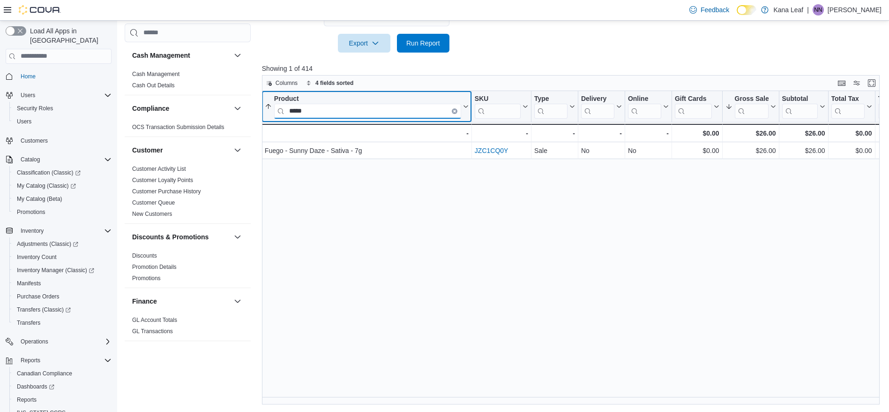
click at [341, 109] on input "*****" at bounding box center [367, 110] width 187 height 15
type input "*"
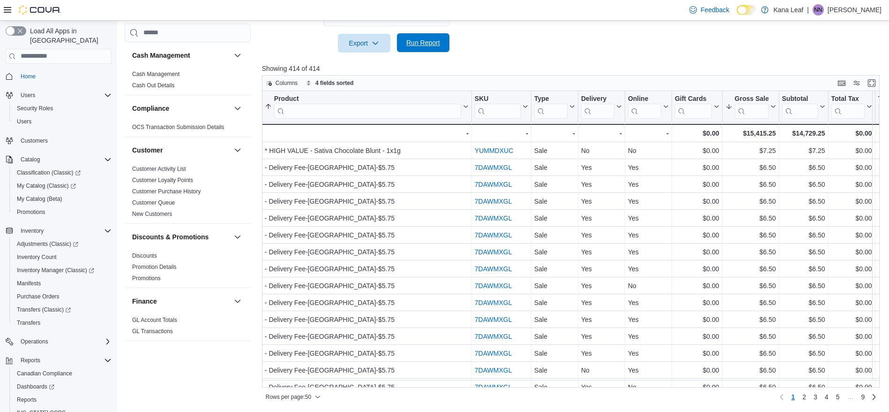
click at [434, 48] on span "Run Report" at bounding box center [423, 42] width 41 height 19
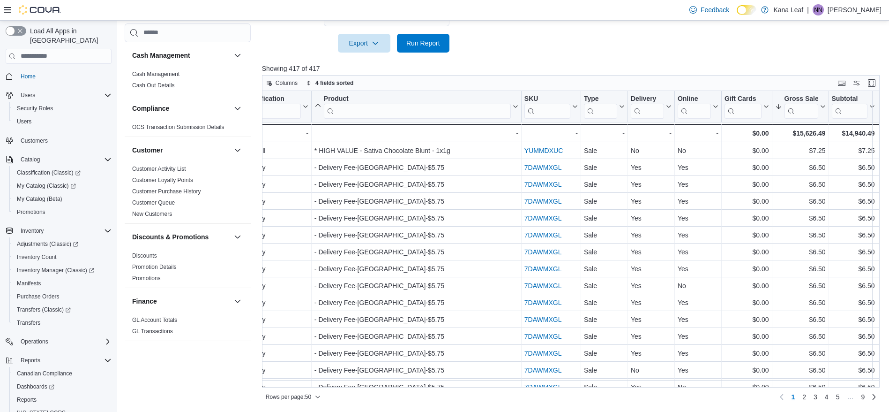
scroll to position [0, 485]
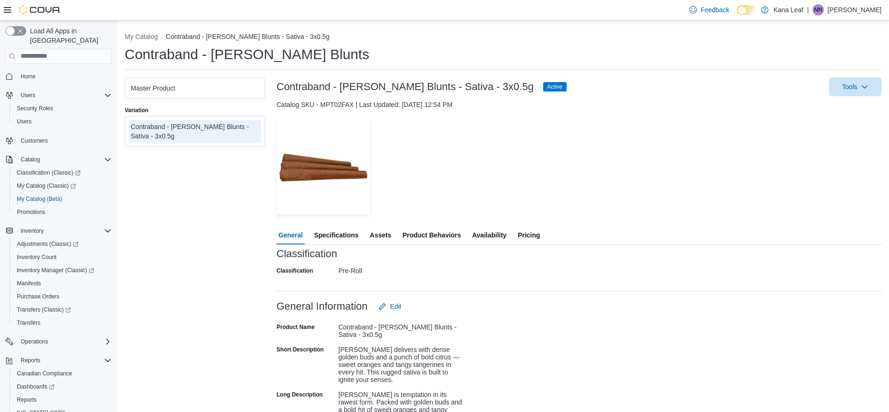
click at [497, 240] on span "Availability" at bounding box center [489, 235] width 34 height 19
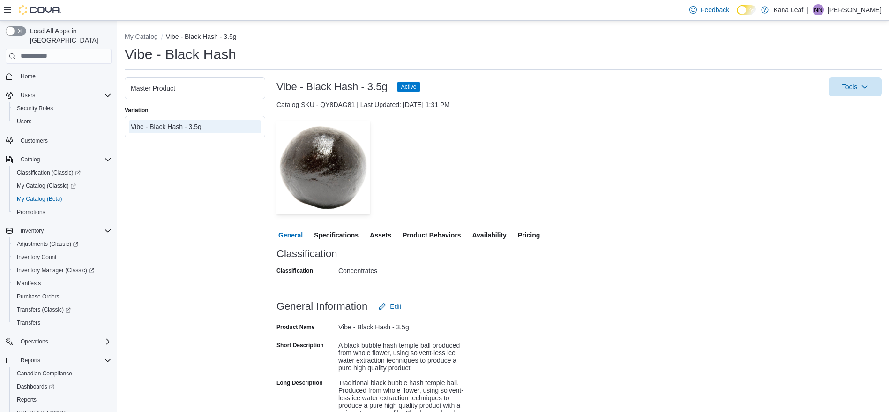
click at [495, 233] on span "Availability" at bounding box center [489, 235] width 34 height 19
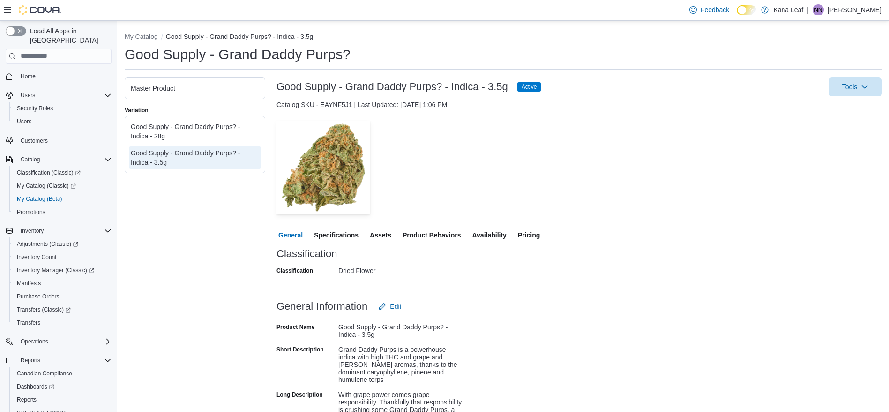
click at [489, 147] on div "— Click to open this image in fullscreen mode" at bounding box center [579, 167] width 605 height 94
click at [489, 240] on span "Availability" at bounding box center [489, 235] width 34 height 19
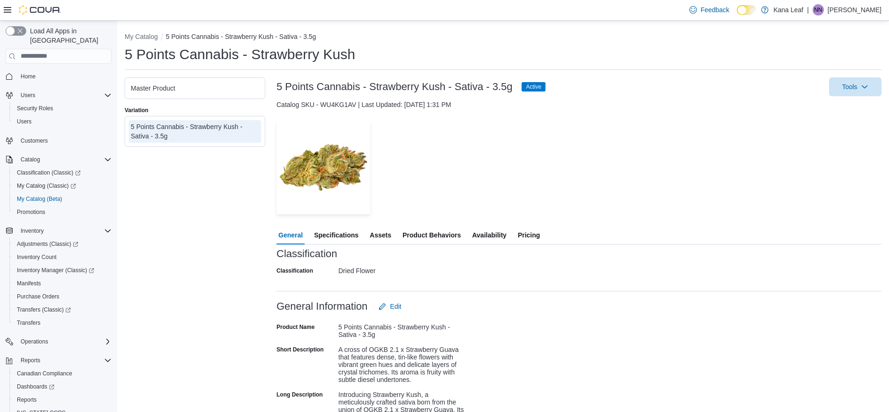
click at [497, 226] on span "Availability" at bounding box center [489, 235] width 34 height 19
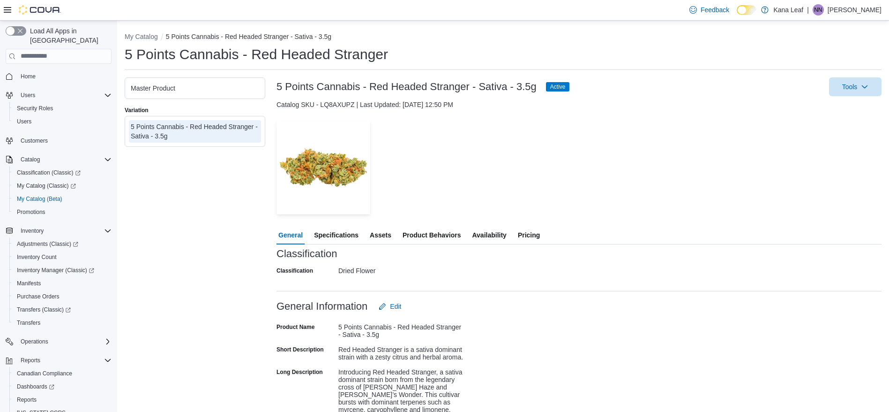
click at [495, 233] on span "Availability" at bounding box center [489, 235] width 34 height 19
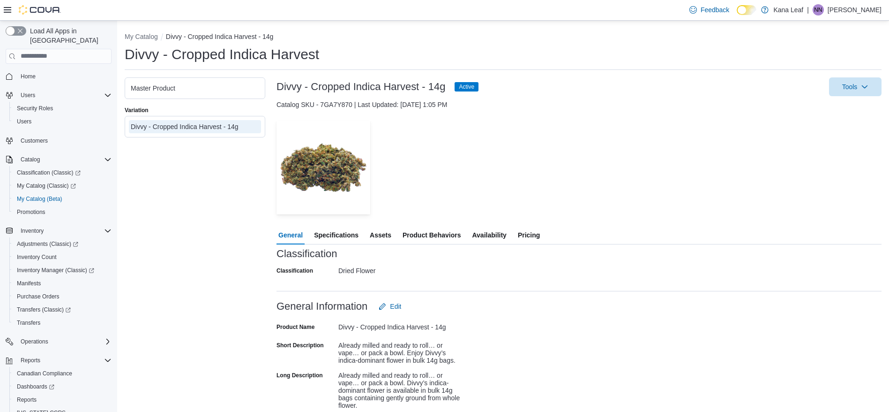
click at [499, 230] on span "Availability" at bounding box center [489, 235] width 34 height 19
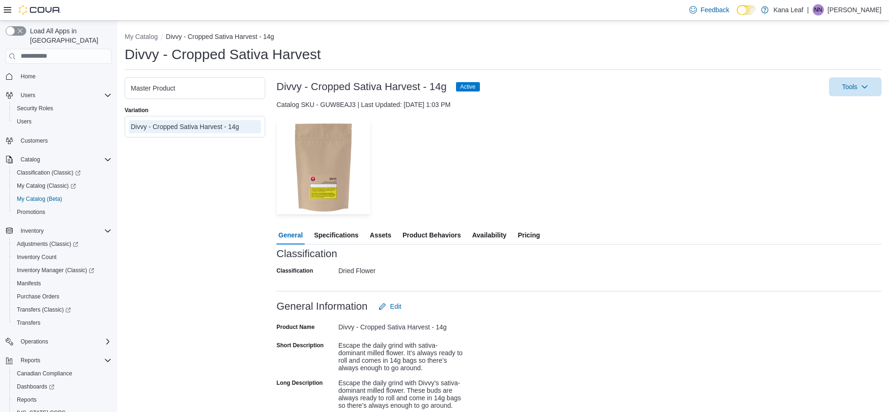
click at [505, 235] on span "Availability" at bounding box center [489, 235] width 34 height 19
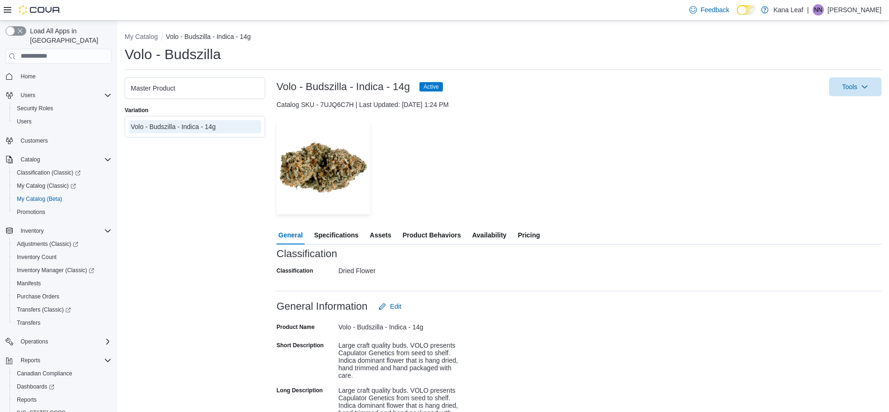
click at [496, 226] on span "Availability" at bounding box center [489, 235] width 34 height 19
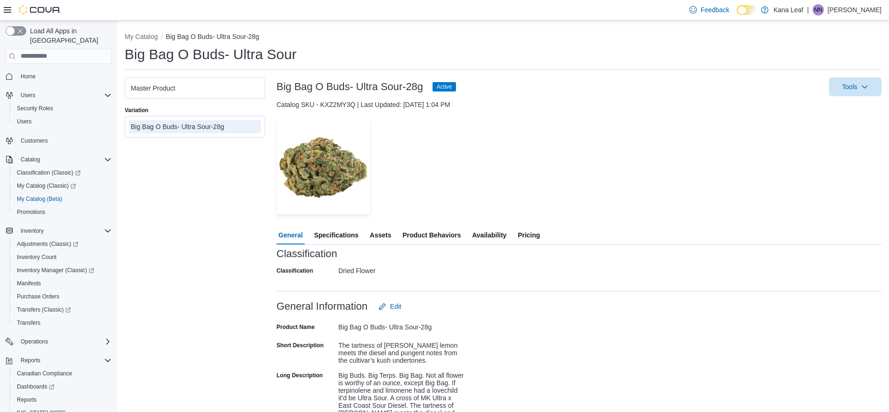
click at [500, 238] on span "Availability" at bounding box center [489, 235] width 34 height 19
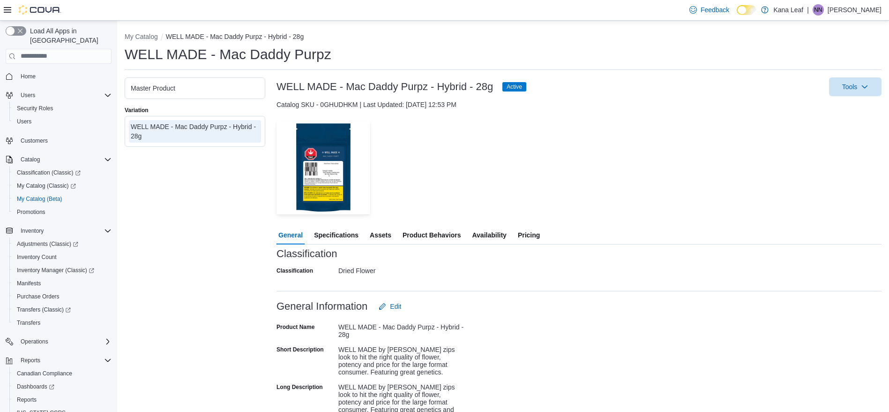
click at [488, 237] on span "Availability" at bounding box center [489, 235] width 34 height 19
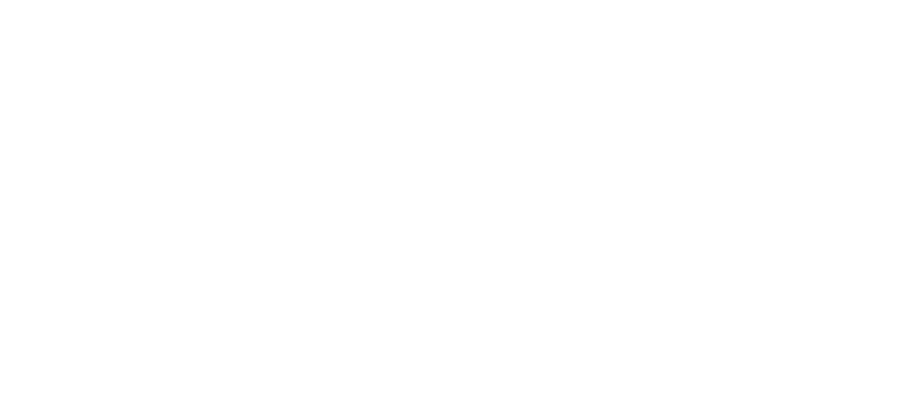
click at [579, 4] on html at bounding box center [450, 2] width 900 height 4
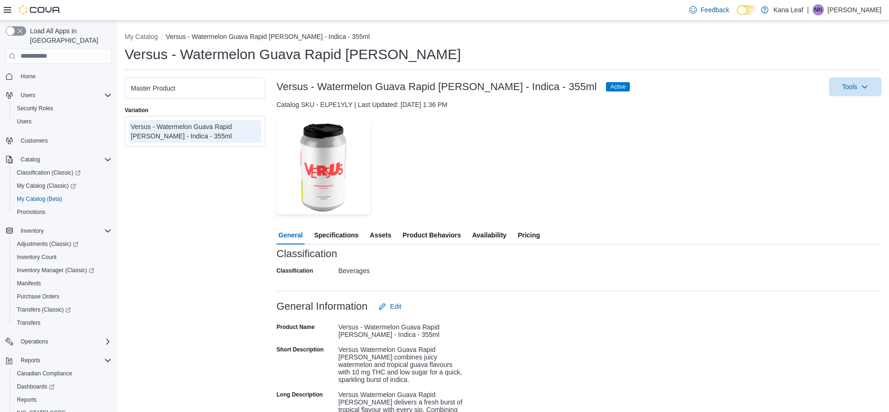
click at [489, 234] on span "Availability" at bounding box center [489, 235] width 34 height 19
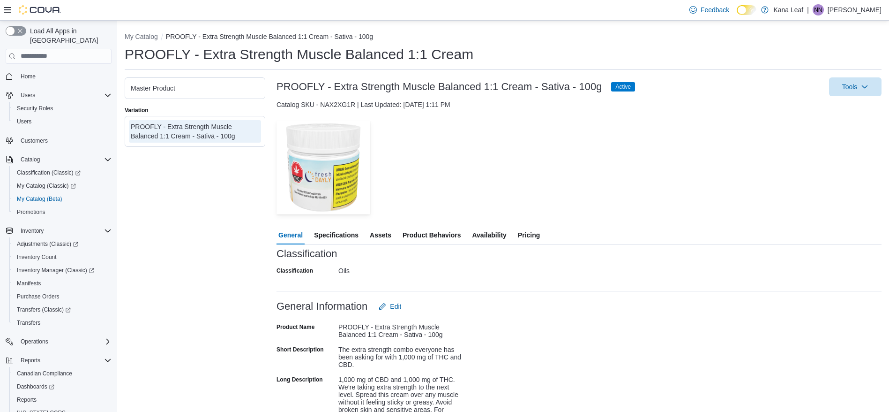
click at [495, 233] on span "Availability" at bounding box center [489, 235] width 34 height 19
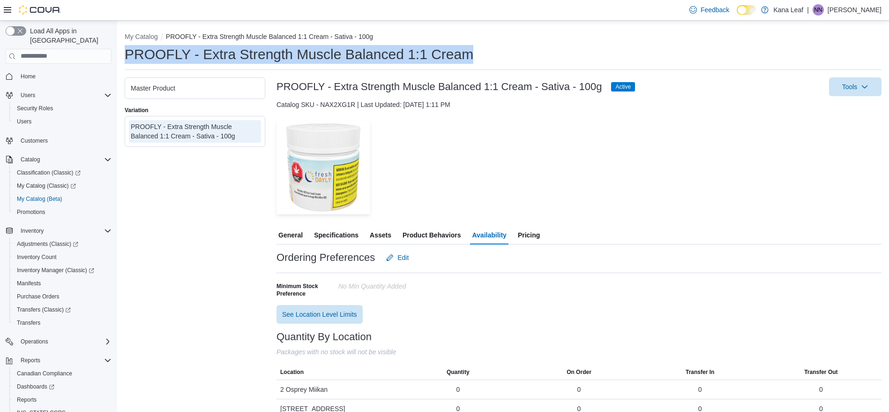
drag, startPoint x: 473, startPoint y: 59, endPoint x: 126, endPoint y: 58, distance: 346.5
click at [126, 58] on h1 "PROOFLY - Extra Strength Muscle Balanced 1:1 Cream" at bounding box center [299, 54] width 349 height 19
copy h1 "PROOFLY - Extra Strength Muscle Balanced 1:1 Cream"
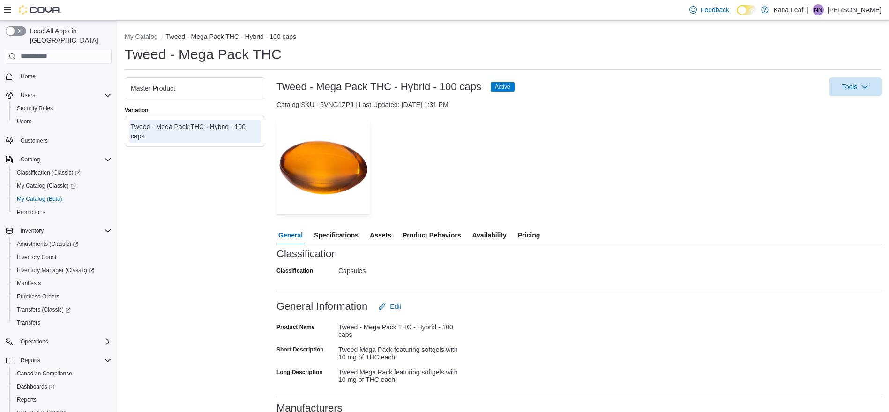
click at [498, 236] on span "Availability" at bounding box center [489, 235] width 34 height 19
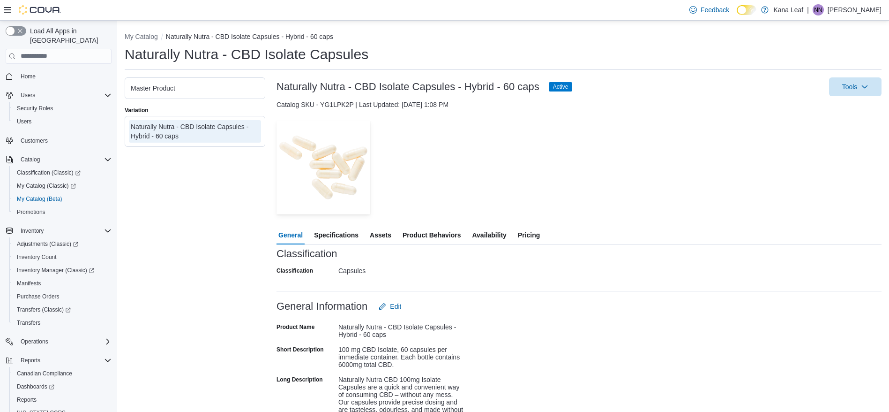
click at [497, 237] on span "Availability" at bounding box center [489, 235] width 34 height 19
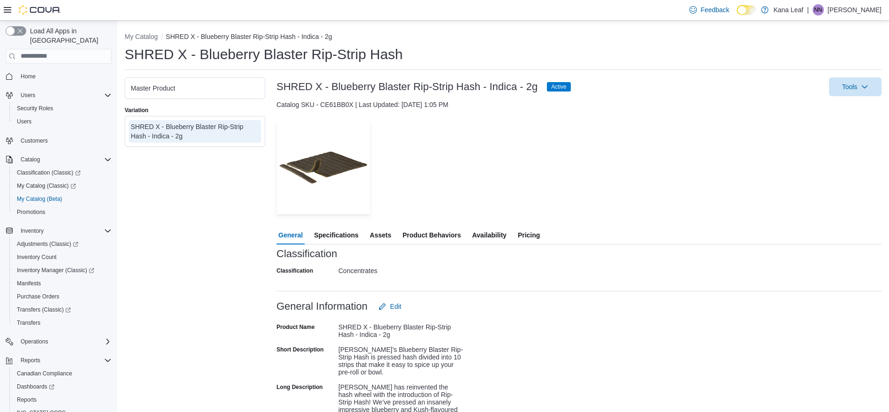
click at [488, 233] on span "Availability" at bounding box center [489, 235] width 34 height 19
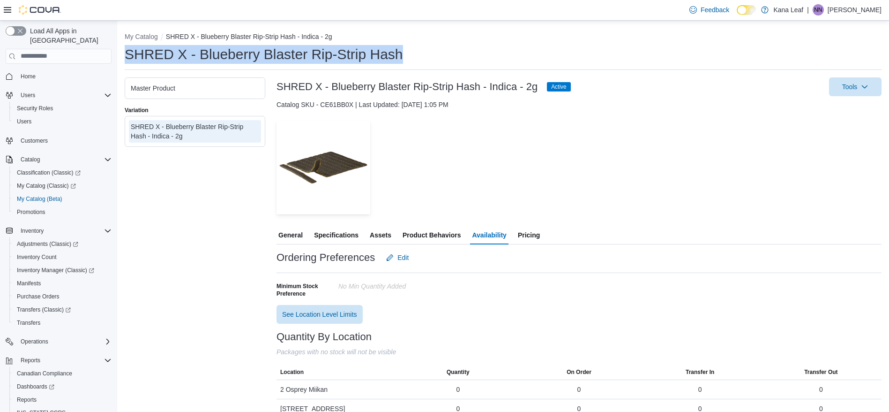
drag, startPoint x: 412, startPoint y: 55, endPoint x: 125, endPoint y: 54, distance: 286.5
click at [125, 54] on div "SHRED X - Blueberry Blaster Rip-Strip Hash" at bounding box center [503, 54] width 757 height 19
copy h1 "SHRED X - Blueberry Blaster Rip-Strip Hash"
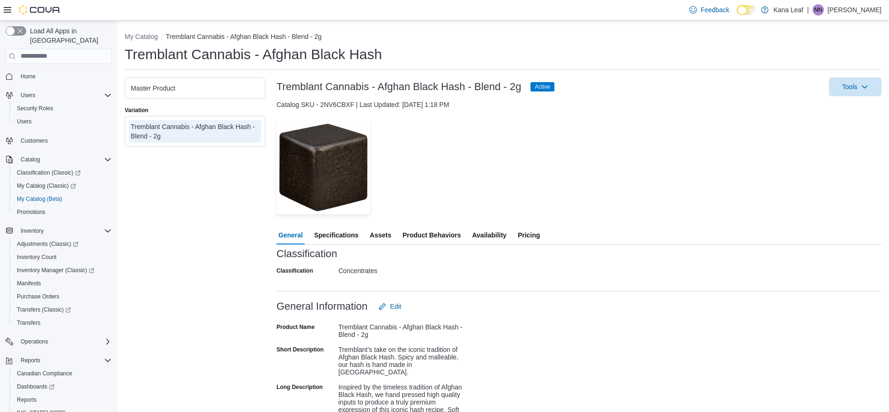
click at [495, 235] on span "Availability" at bounding box center [489, 235] width 34 height 19
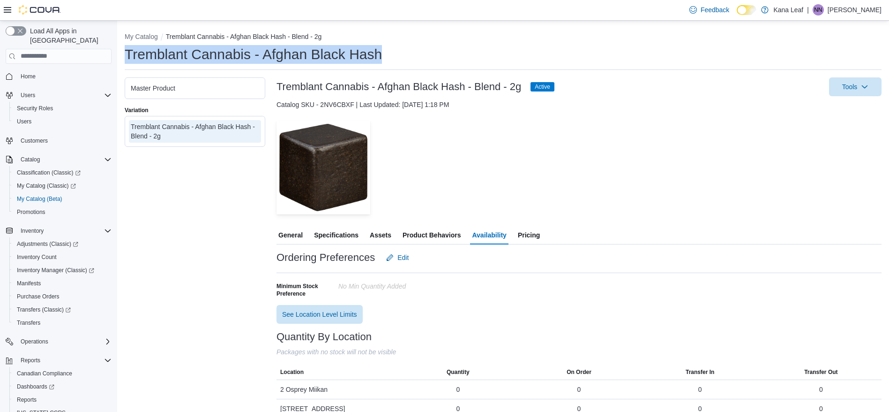
drag, startPoint x: 385, startPoint y: 54, endPoint x: 125, endPoint y: 56, distance: 260.7
click at [125, 56] on div "Tremblant Cannabis - Afghan Black Hash" at bounding box center [503, 54] width 757 height 19
copy h1 "Tremblant Cannabis - Afghan Black Hash"
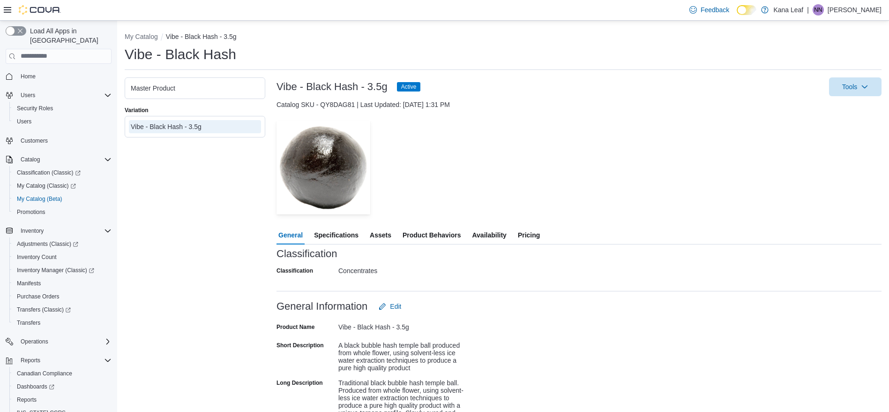
click at [496, 239] on span "Availability" at bounding box center [489, 235] width 34 height 19
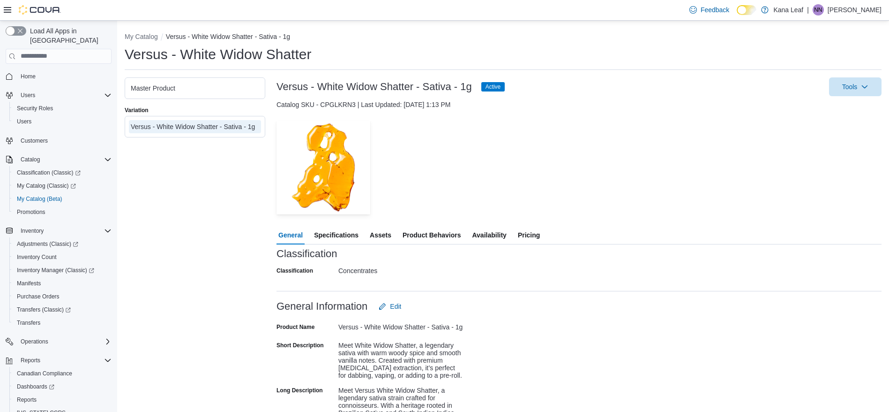
click at [487, 234] on span "Availability" at bounding box center [489, 235] width 34 height 19
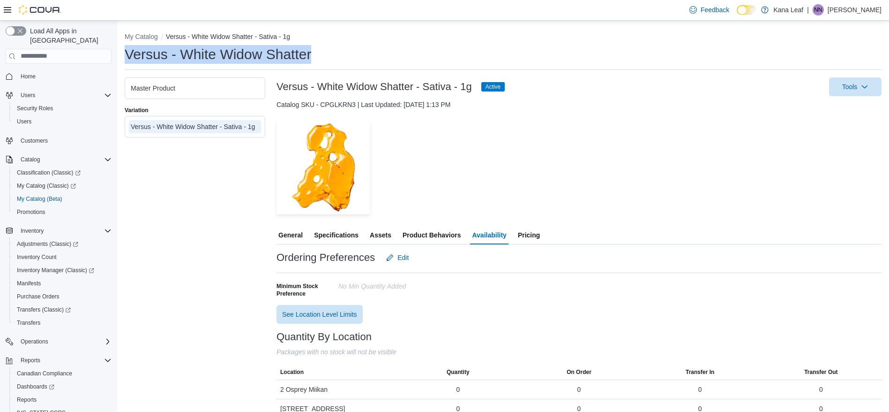
drag, startPoint x: 316, startPoint y: 61, endPoint x: 119, endPoint y: 57, distance: 197.0
click at [119, 57] on div "My Catalog Versus - White Widow Shatter - Sativa - 1g Versus - White Widow Shat…" at bounding box center [503, 223] width 772 height 405
copy h1 "Versus - White Widow Shatter"
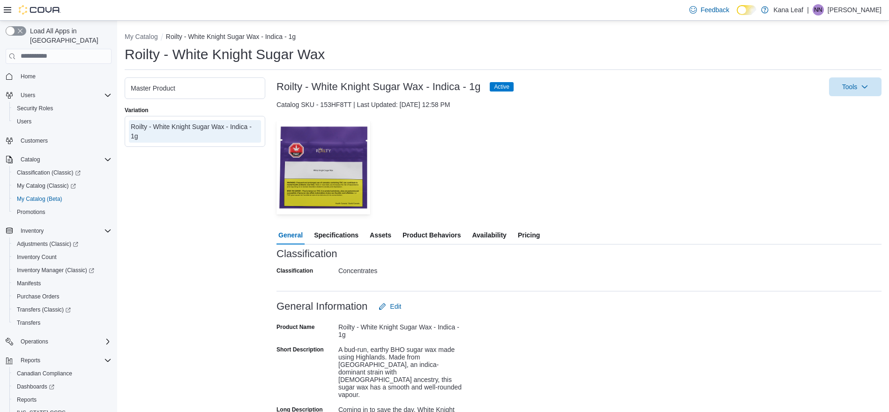
click at [499, 233] on span "Availability" at bounding box center [489, 235] width 34 height 19
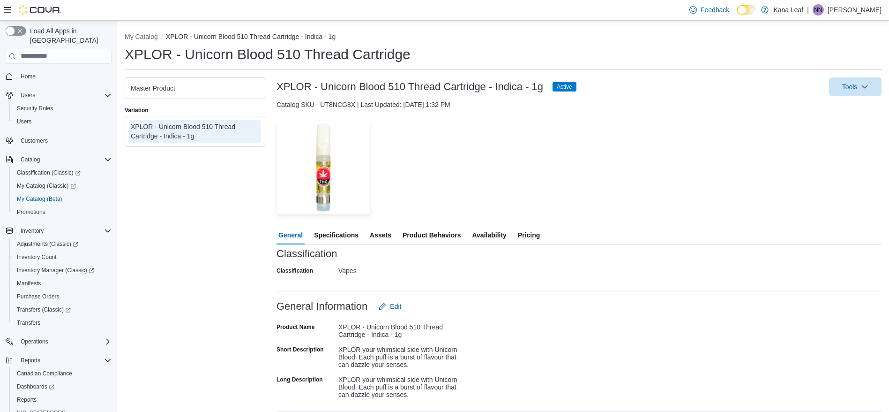
click at [496, 226] on span "Availability" at bounding box center [489, 235] width 34 height 19
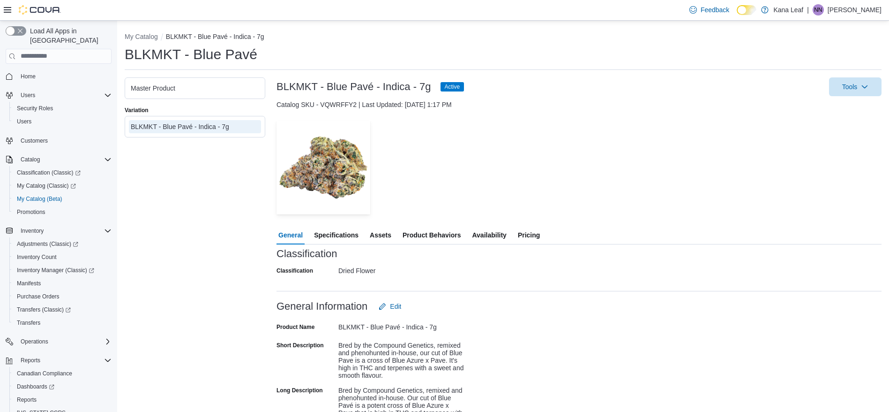
click at [497, 239] on span "Availability" at bounding box center [489, 235] width 34 height 19
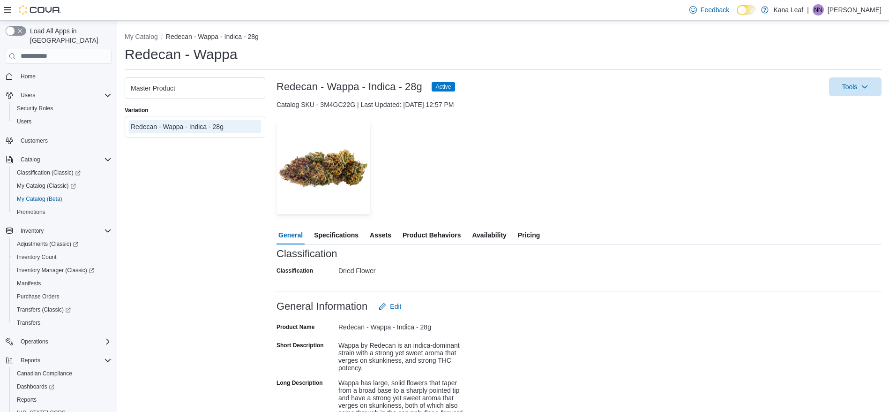
click at [488, 233] on span "Availability" at bounding box center [489, 235] width 34 height 19
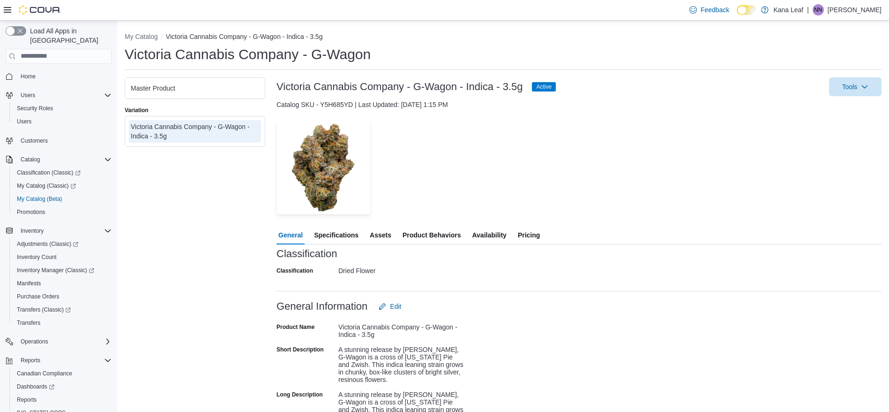
click at [498, 232] on span "Availability" at bounding box center [489, 235] width 34 height 19
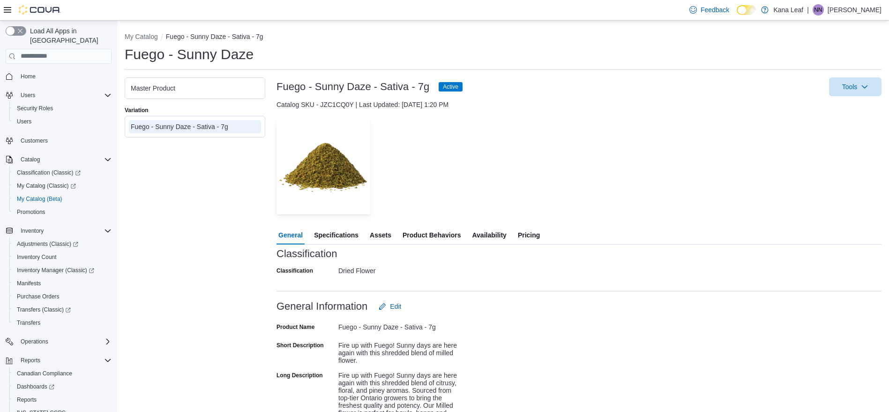
click at [496, 154] on div "Fuego - Sunny Daze - Sativa - 7g Active Tools Catalog SKU - JZC1CQ0Y | Last Upd…" at bounding box center [579, 383] width 605 height 612
click at [489, 235] on span "Availability" at bounding box center [489, 235] width 34 height 19
